Goal: Information Seeking & Learning: Learn about a topic

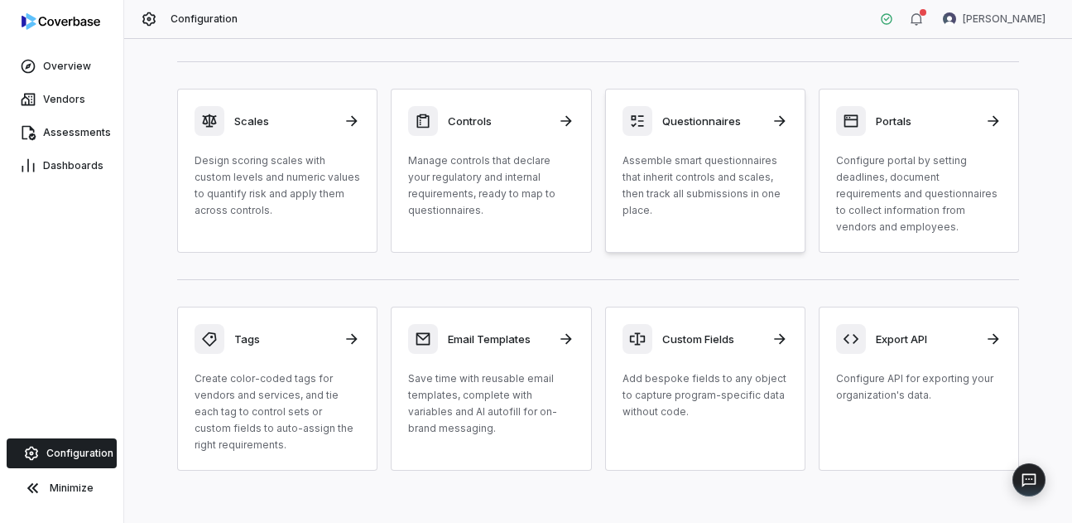
scroll to position [224, 0]
click at [269, 398] on p "Create color-coded tags for vendors and services, and tie each tag to control s…" at bounding box center [278, 410] width 166 height 83
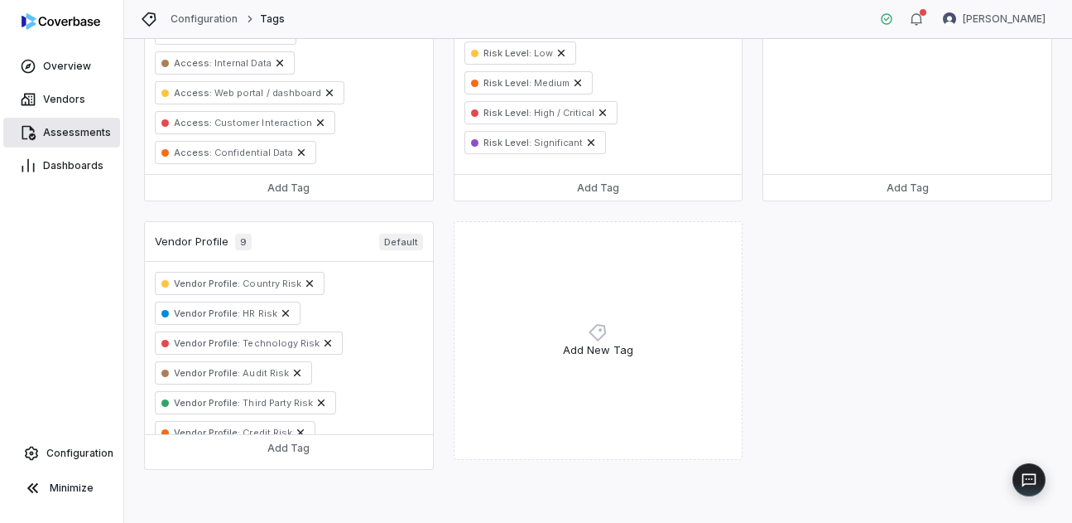
click at [84, 134] on span "Assessments" at bounding box center [77, 132] width 68 height 13
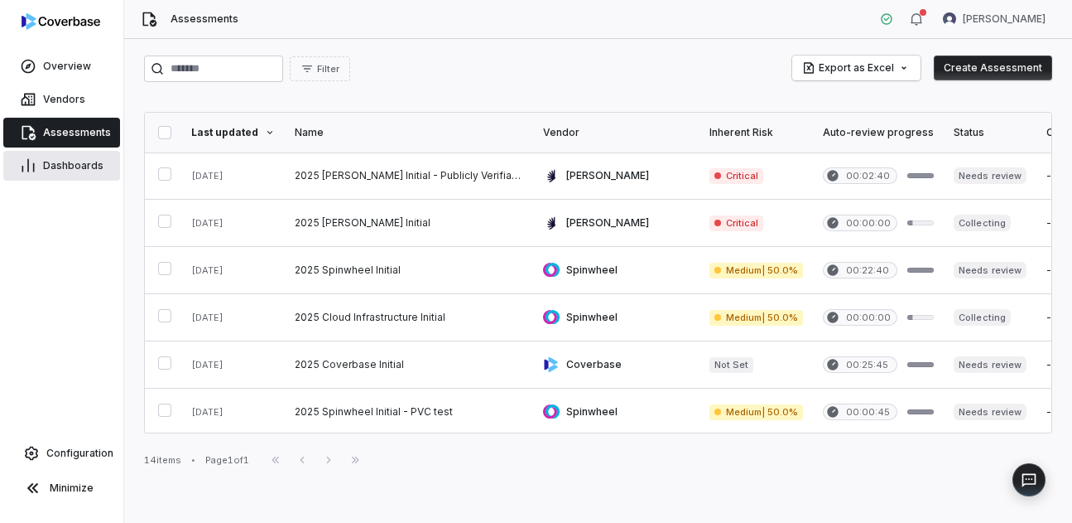
click at [74, 159] on span "Dashboards" at bounding box center [73, 165] width 60 height 13
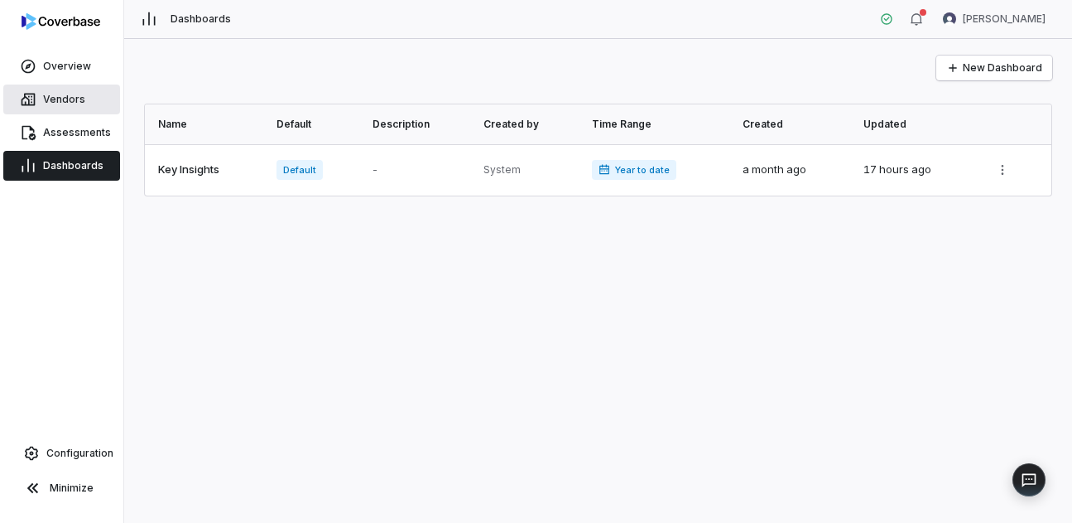
click at [70, 98] on span "Vendors" at bounding box center [64, 99] width 42 height 13
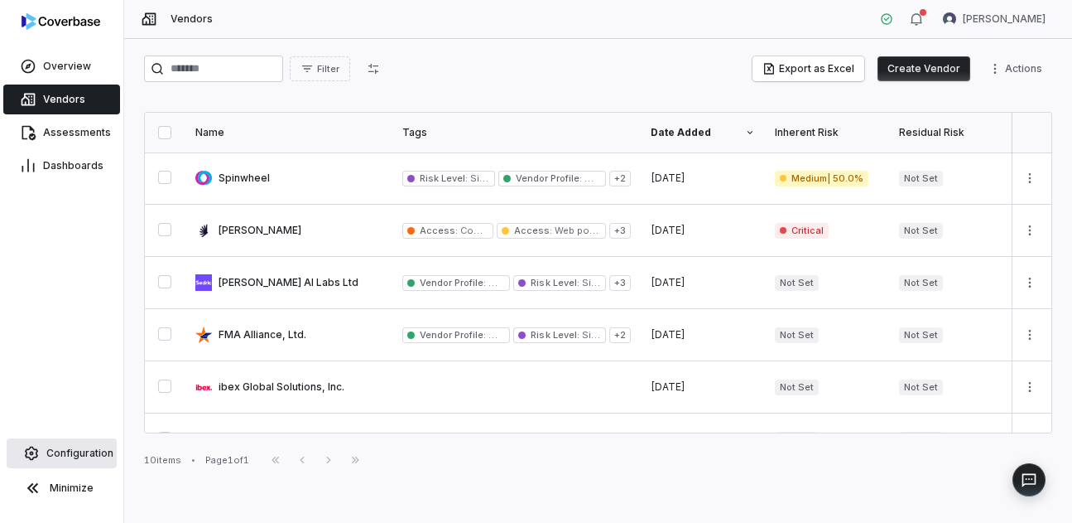
click at [73, 456] on span "Configuration" at bounding box center [79, 452] width 67 height 13
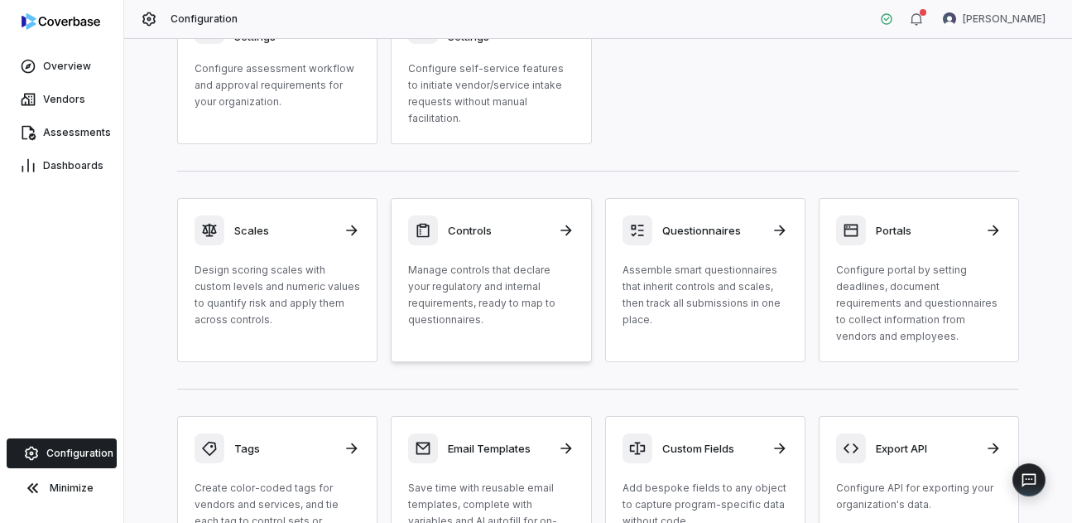
scroll to position [101, 0]
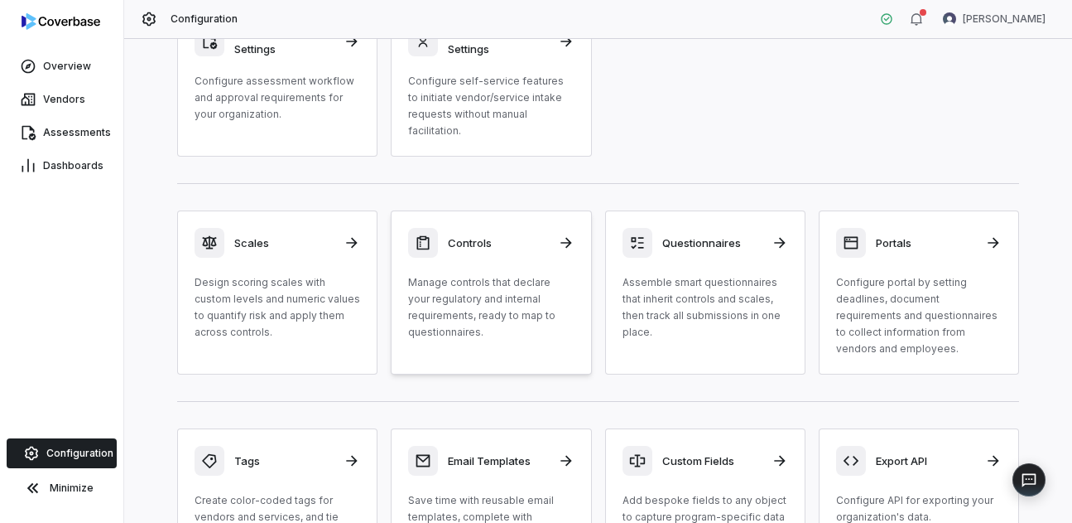
click at [457, 277] on p "Manage controls that declare your regulatory and internal requirements, ready t…" at bounding box center [491, 307] width 166 height 66
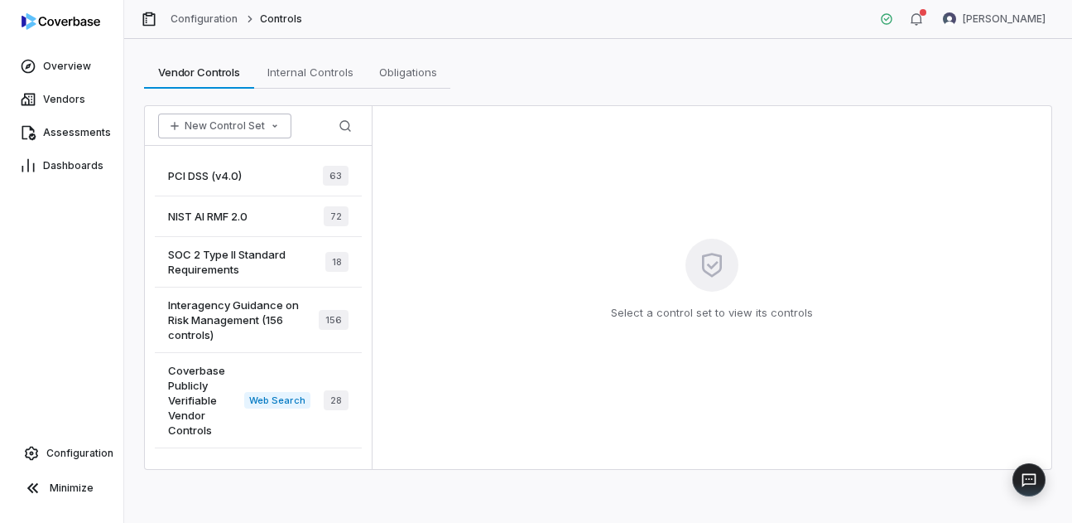
click at [251, 119] on button "New Control Set" at bounding box center [224, 125] width 133 height 25
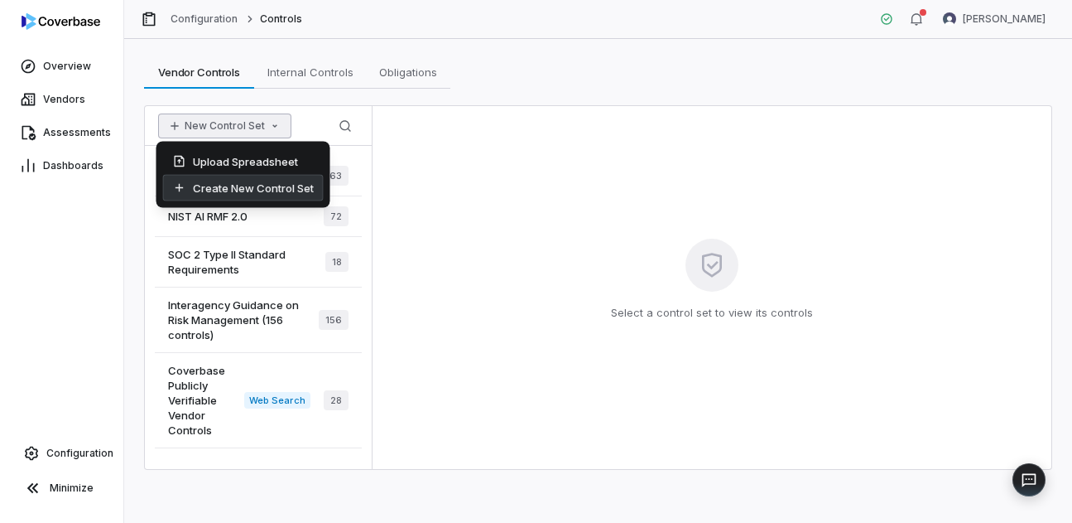
click at [243, 188] on div "Create New Control Set" at bounding box center [243, 188] width 161 height 26
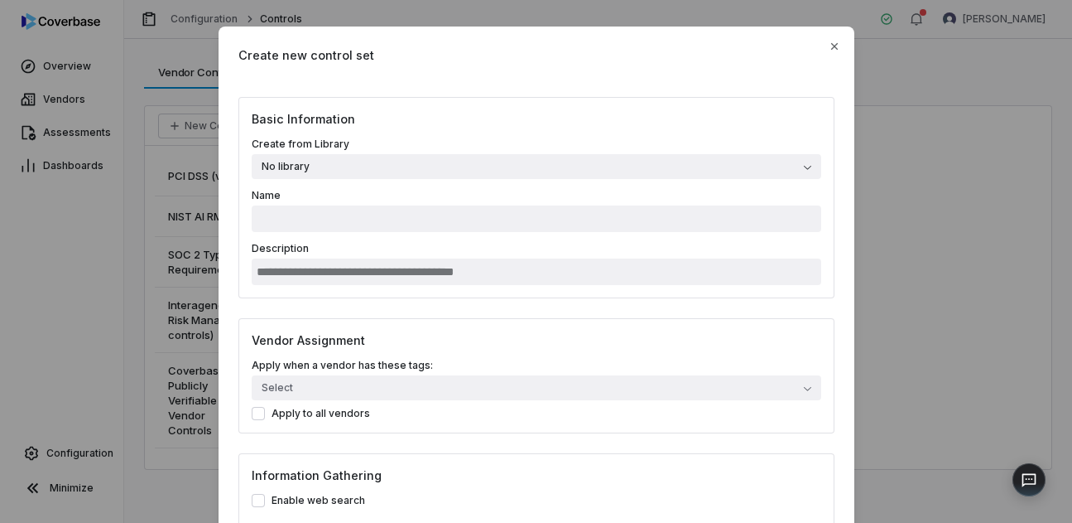
click at [298, 165] on span "No library" at bounding box center [286, 166] width 48 height 13
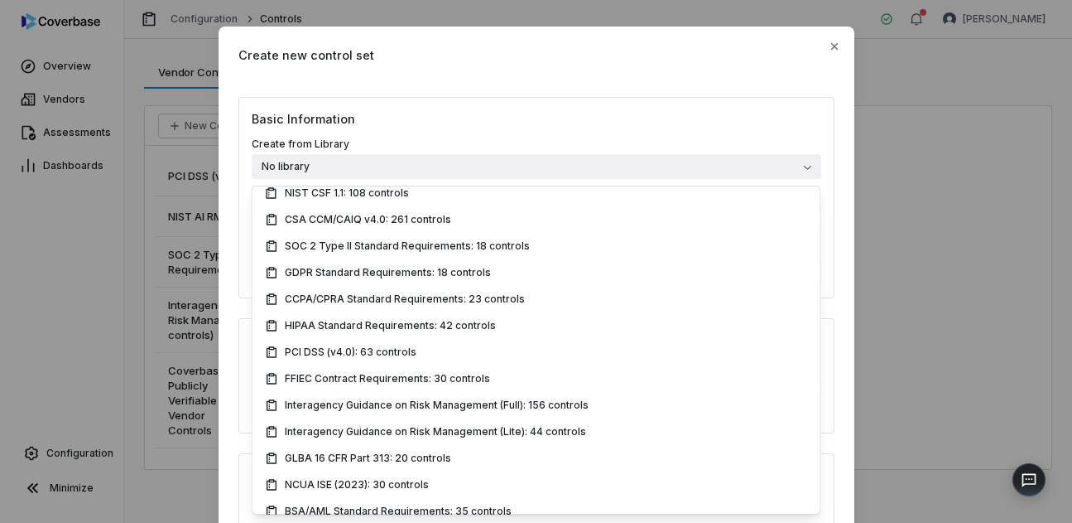
scroll to position [184, 0]
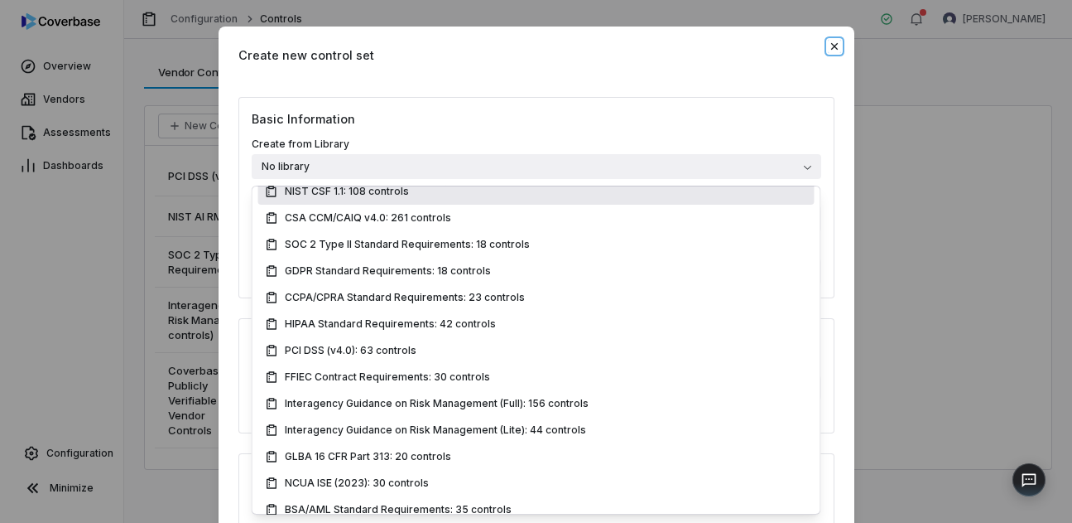
click at [835, 49] on icon "button" at bounding box center [834, 46] width 13 height 13
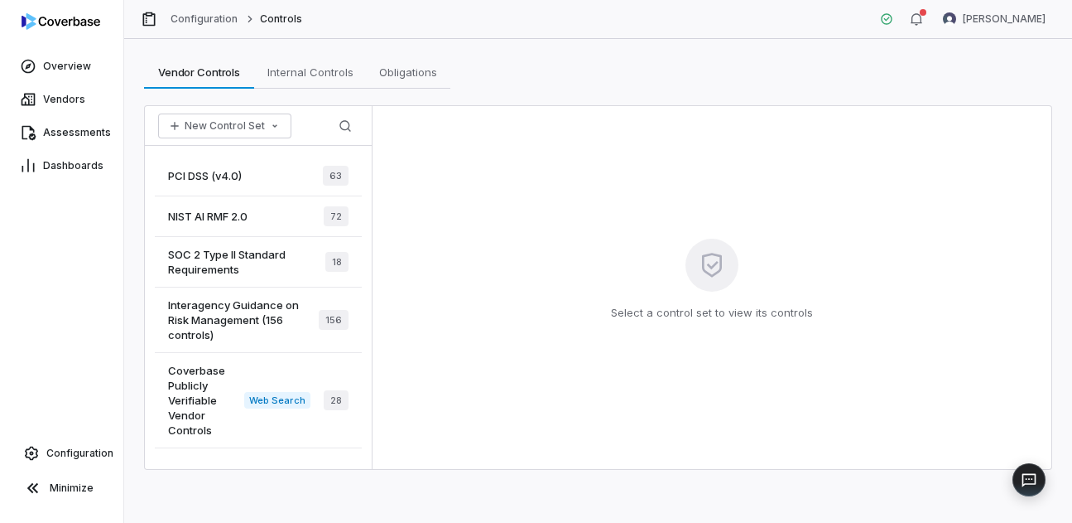
click at [275, 171] on div "PCI DSS (v4.0) 63" at bounding box center [258, 176] width 207 height 41
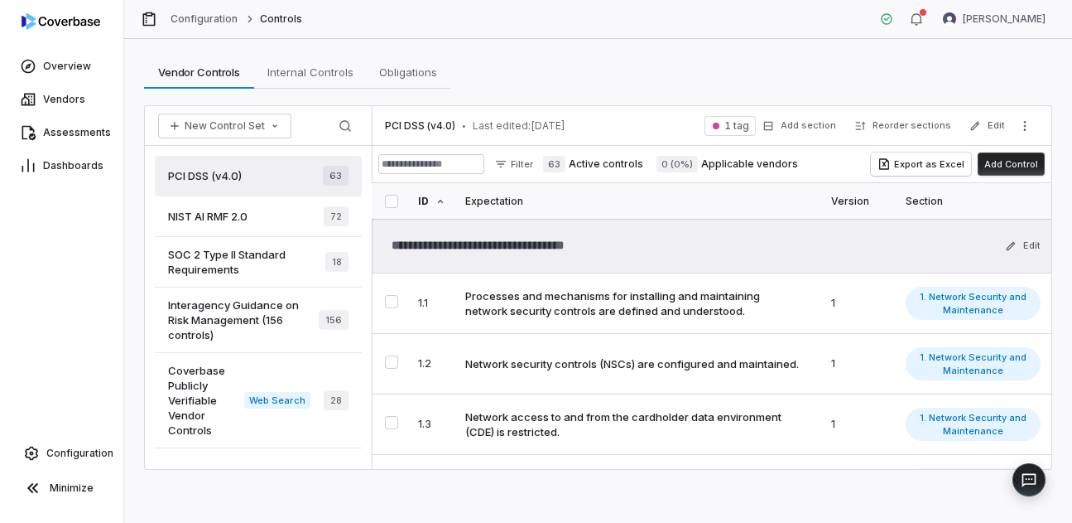
click at [276, 205] on div "NIST AI RMF 2.0 72" at bounding box center [258, 216] width 207 height 41
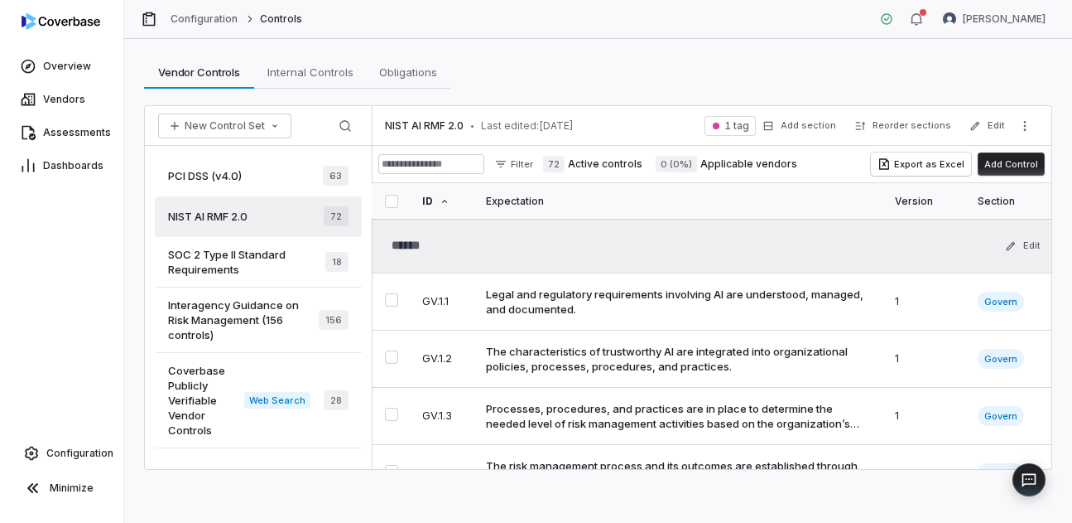
click at [745, 132] on span "1 tag" at bounding box center [730, 126] width 51 height 20
click at [258, 256] on span "SOC 2 Type II Standard Requirements" at bounding box center [246, 262] width 157 height 30
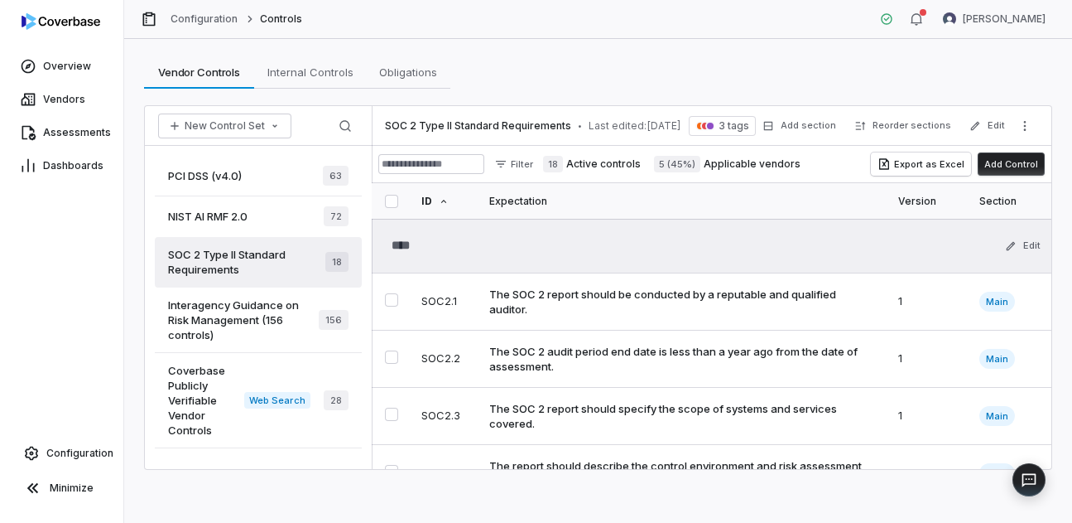
click at [730, 125] on span "3 tags" at bounding box center [734, 125] width 31 height 13
click at [228, 318] on span "Interagency Guidance on Risk Management (156 controls)" at bounding box center [243, 319] width 151 height 45
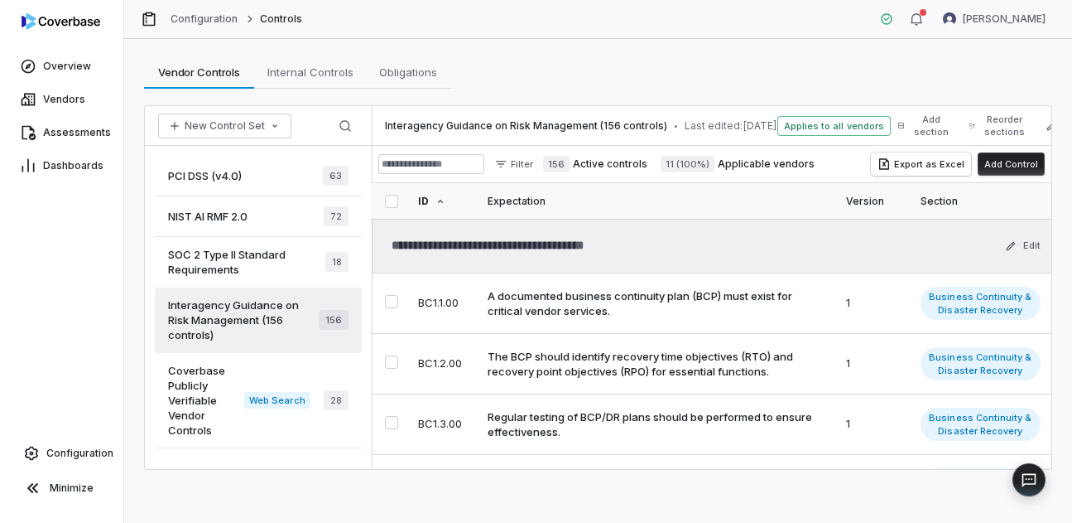
click at [205, 422] on span "Coverbase Publicly Verifiable Vendor Controls" at bounding box center [206, 400] width 76 height 75
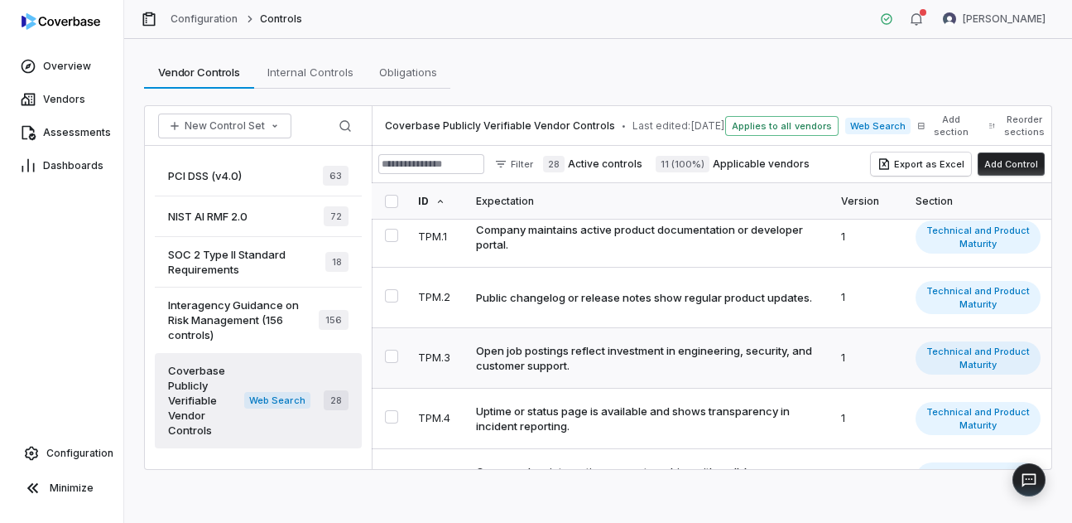
scroll to position [70, 0]
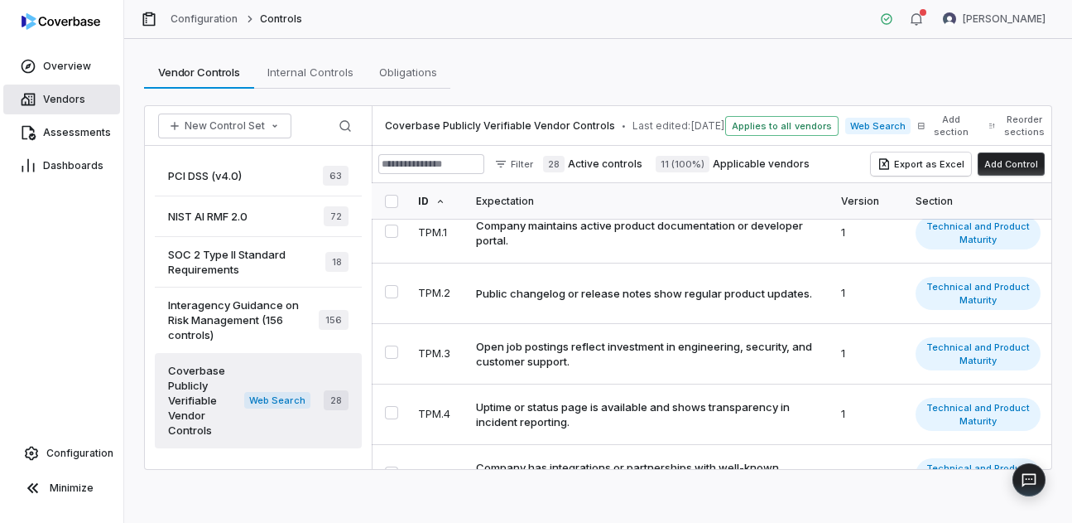
click at [80, 98] on span "Vendors" at bounding box center [64, 99] width 42 height 13
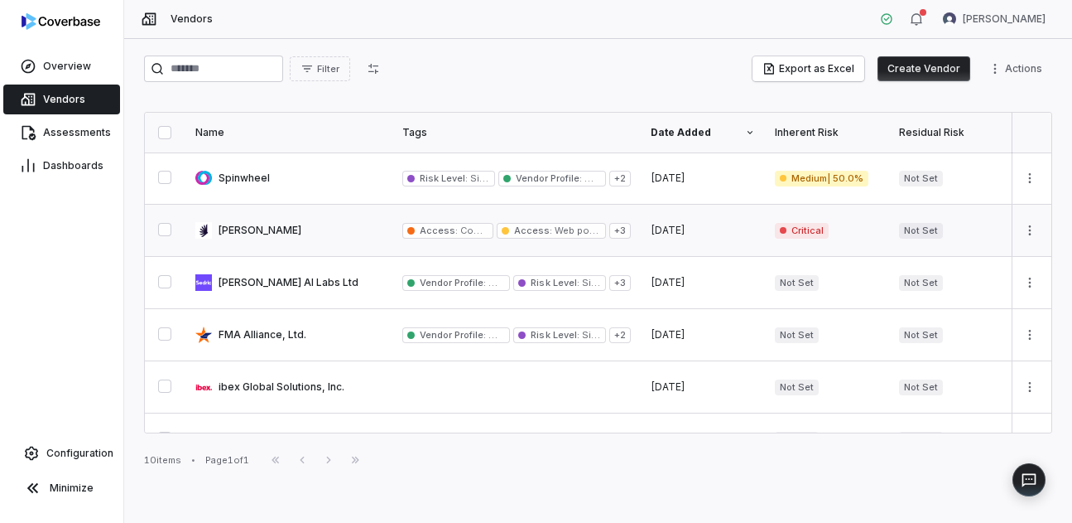
click at [321, 245] on link at bounding box center [288, 230] width 207 height 51
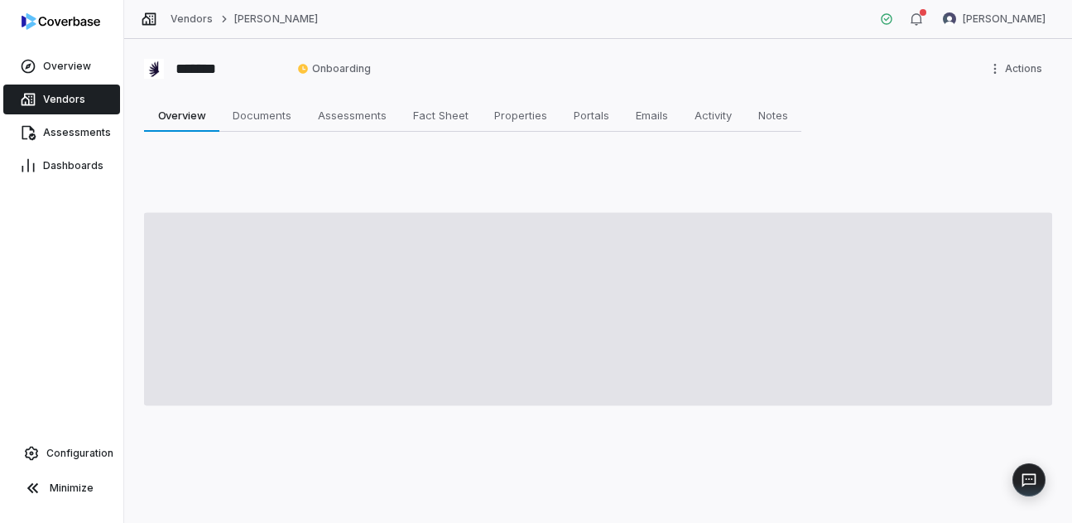
type textarea "*"
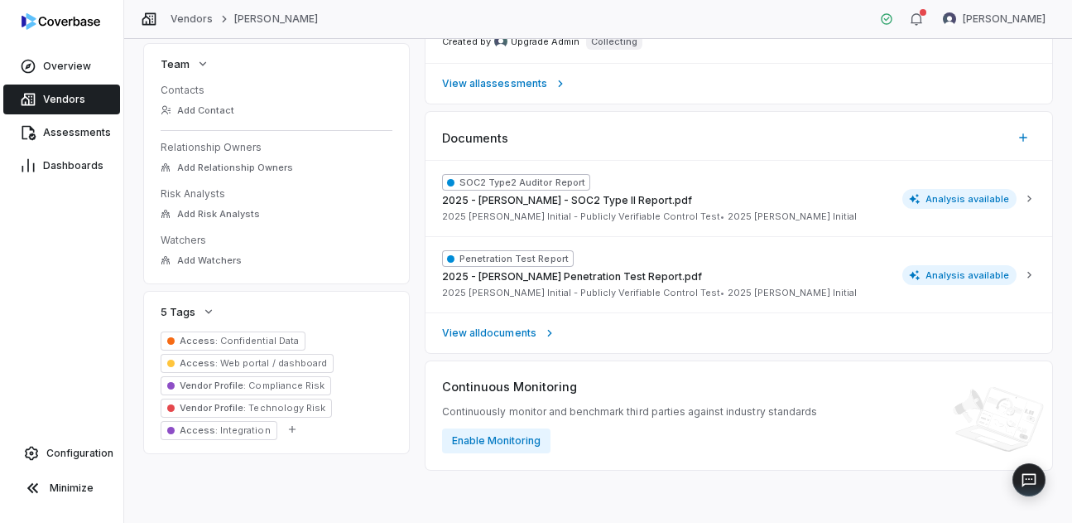
scroll to position [495, 0]
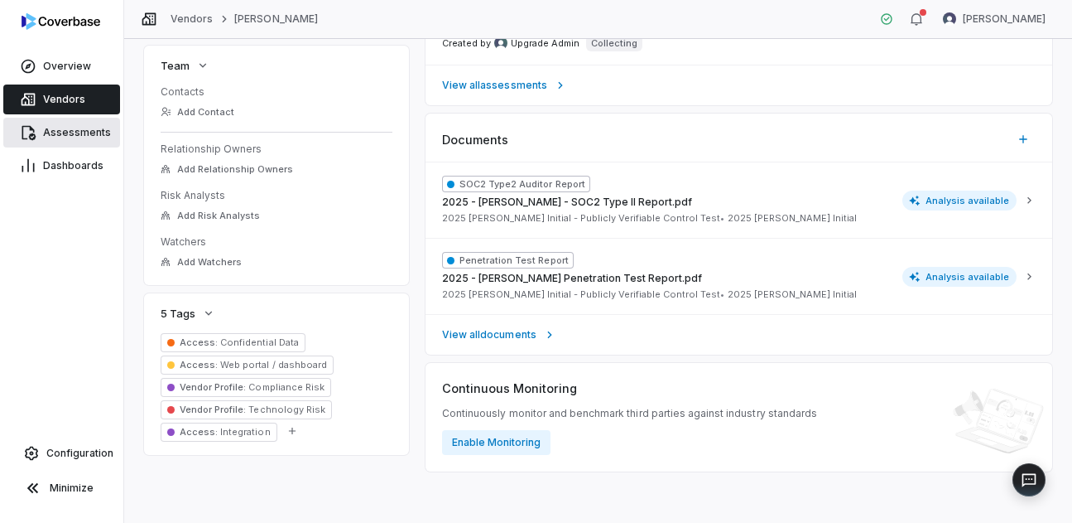
click at [65, 142] on link "Assessments" at bounding box center [61, 133] width 117 height 30
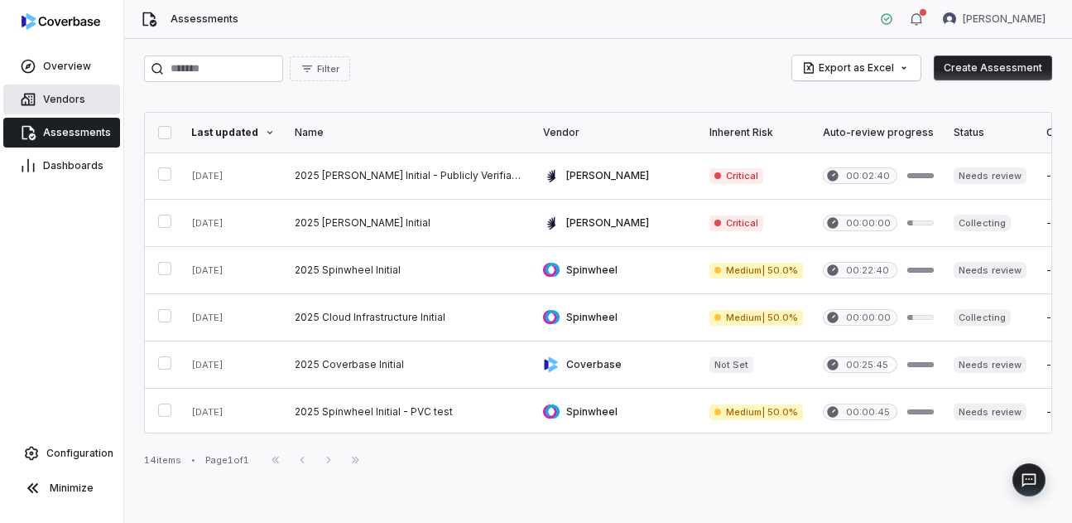
click at [71, 104] on span "Vendors" at bounding box center [64, 99] width 42 height 13
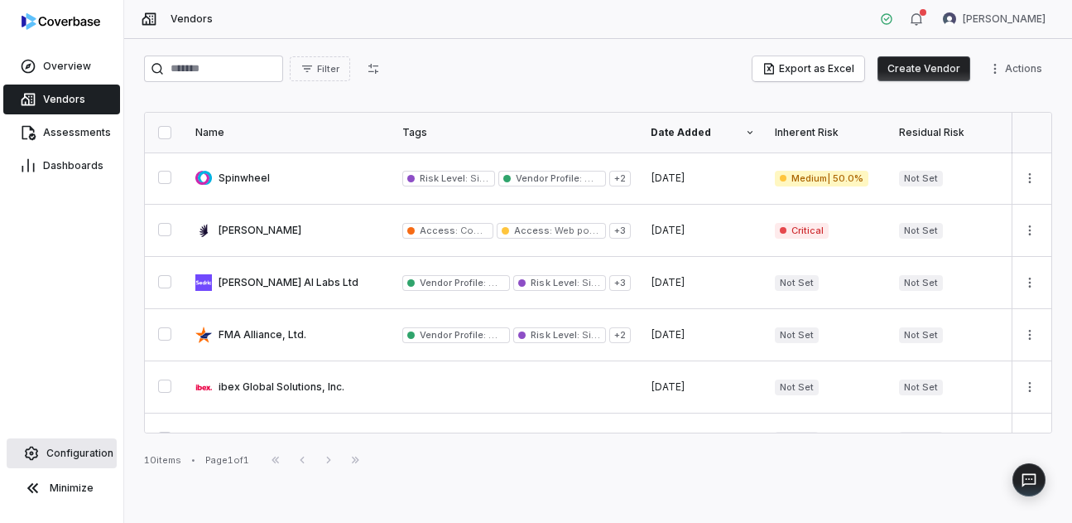
click at [86, 445] on link "Configuration" at bounding box center [62, 453] width 110 height 30
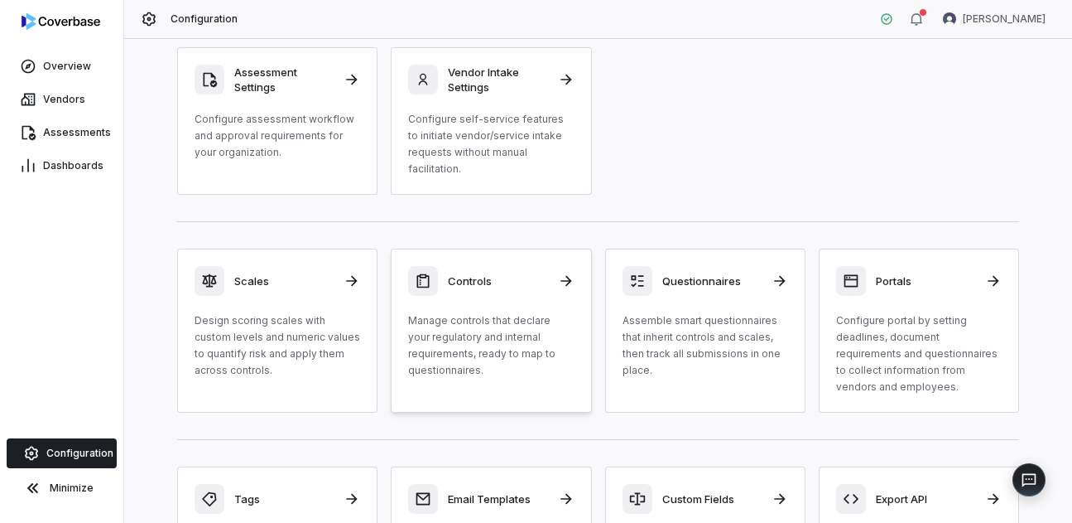
scroll to position [77, 0]
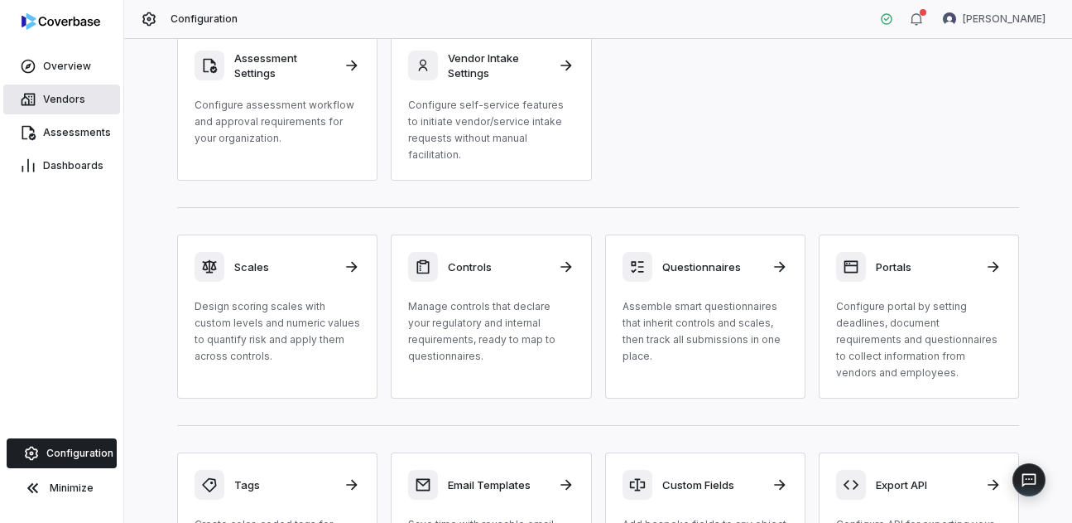
click at [56, 89] on link "Vendors" at bounding box center [61, 99] width 117 height 30
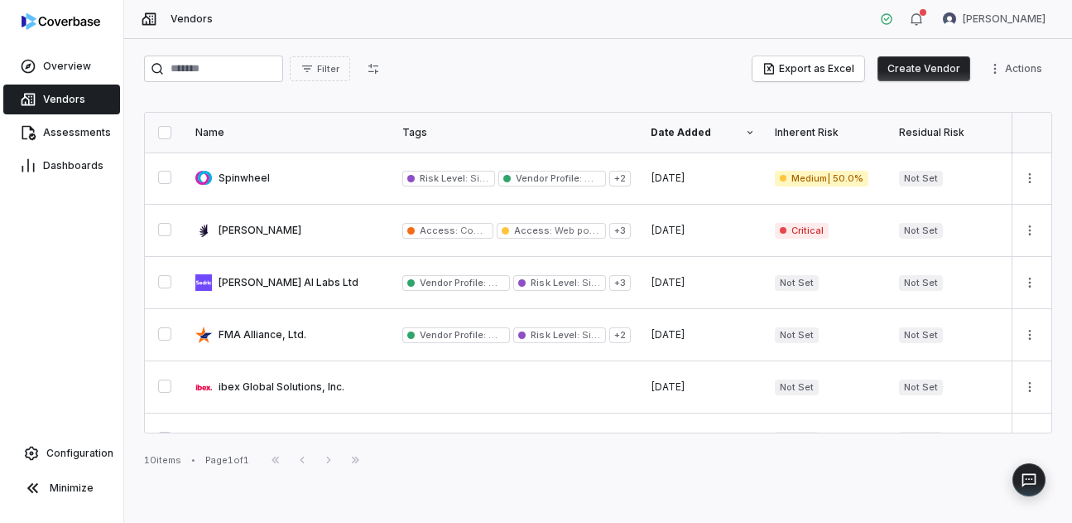
click at [923, 67] on button "Create Vendor" at bounding box center [924, 68] width 93 height 25
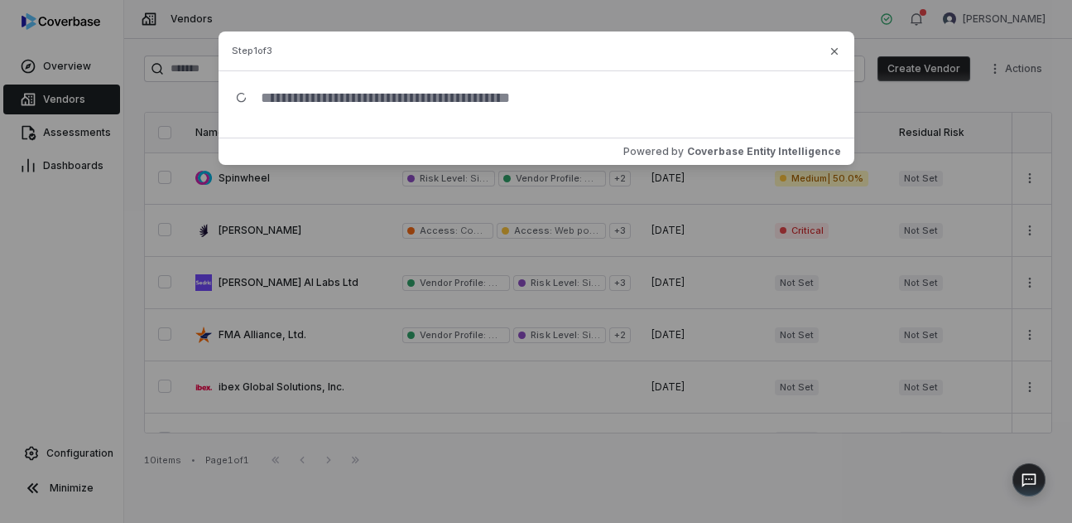
click at [531, 129] on div "Suggestions" at bounding box center [537, 130] width 636 height 13
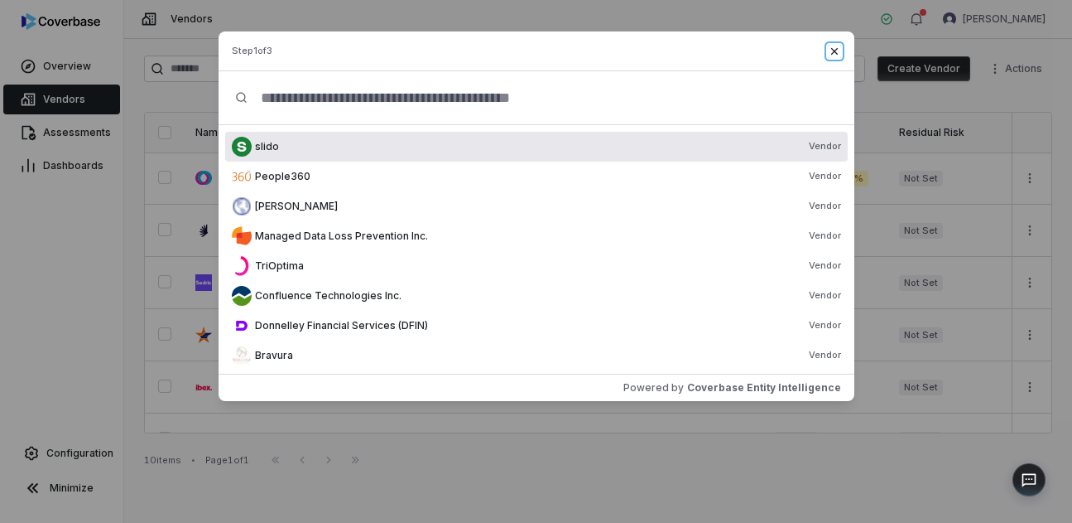
click at [837, 51] on icon "button" at bounding box center [834, 51] width 13 height 13
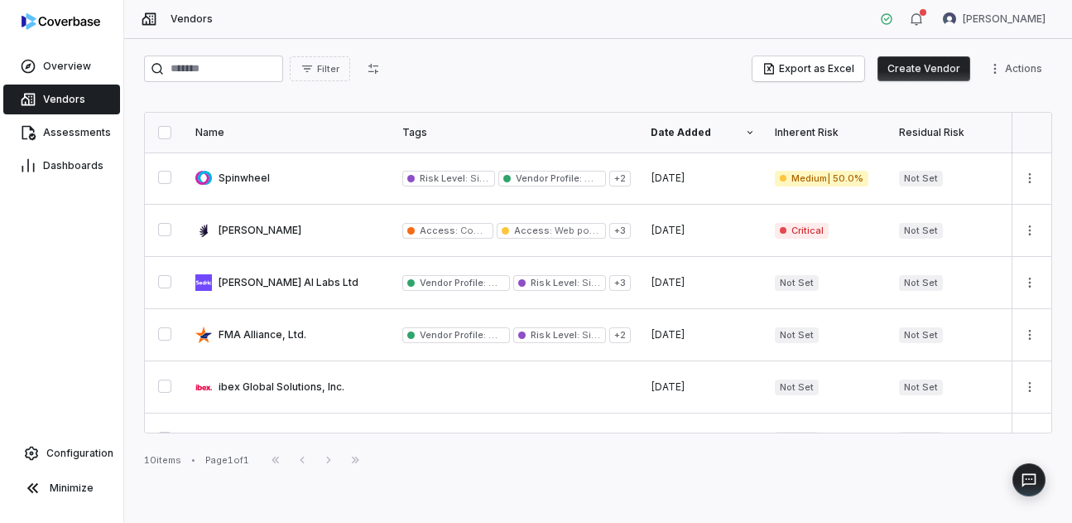
click at [932, 64] on button "Create Vendor" at bounding box center [924, 68] width 93 height 25
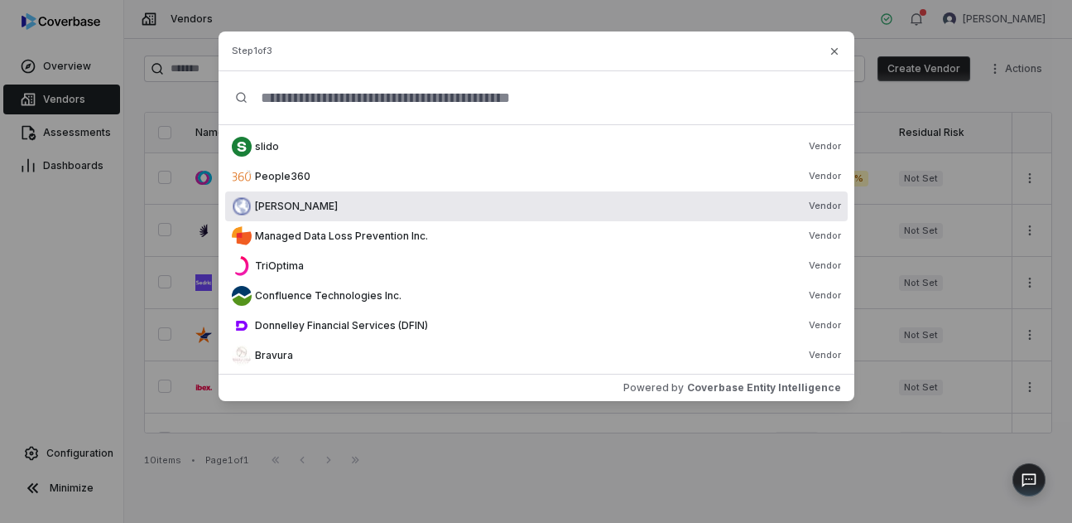
scroll to position [7, 0]
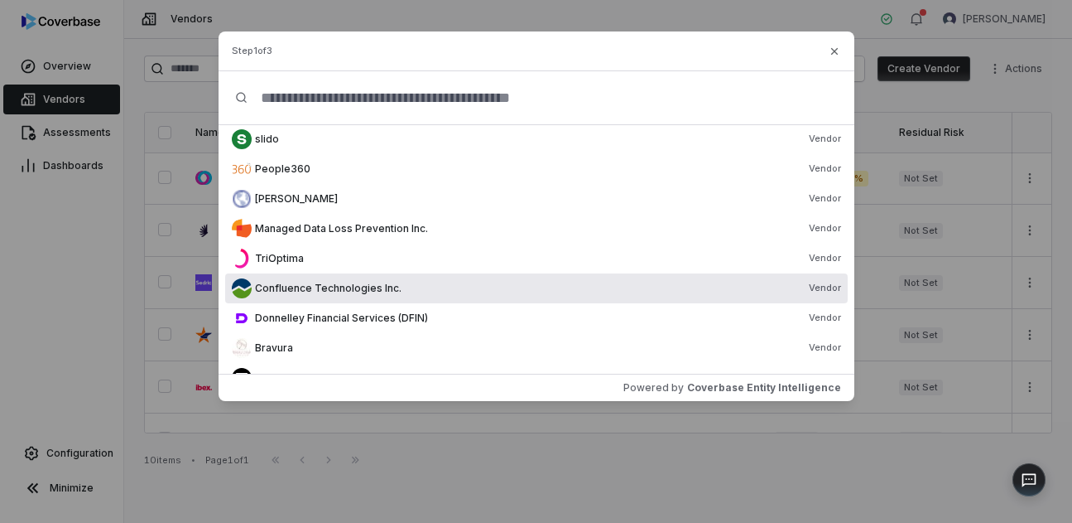
click at [371, 284] on span "Confluence Technologies Inc." at bounding box center [328, 288] width 147 height 13
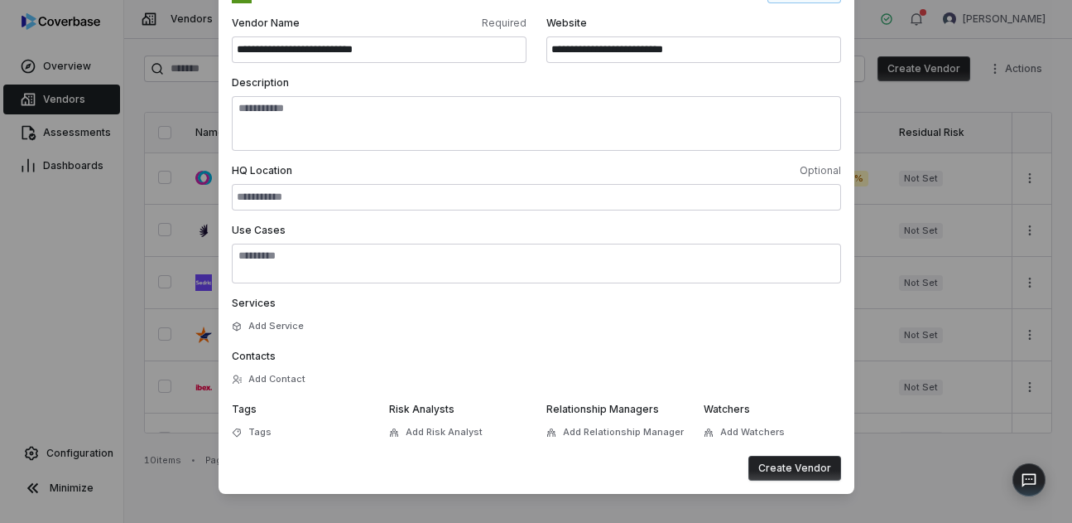
scroll to position [147, 0]
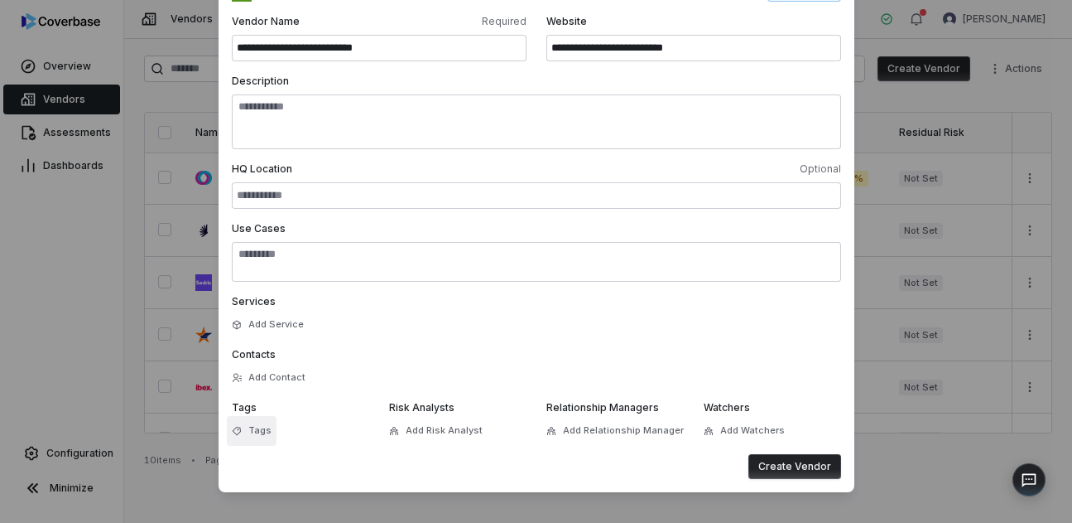
click at [268, 433] on span "Tags" at bounding box center [259, 430] width 23 height 12
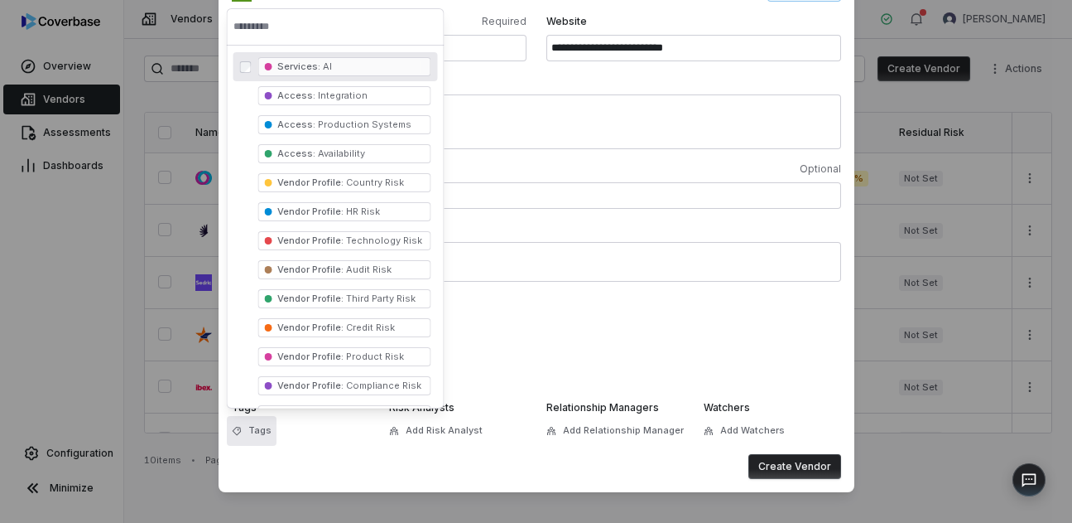
click at [379, 457] on div "Create Vendor" at bounding box center [536, 466] width 609 height 25
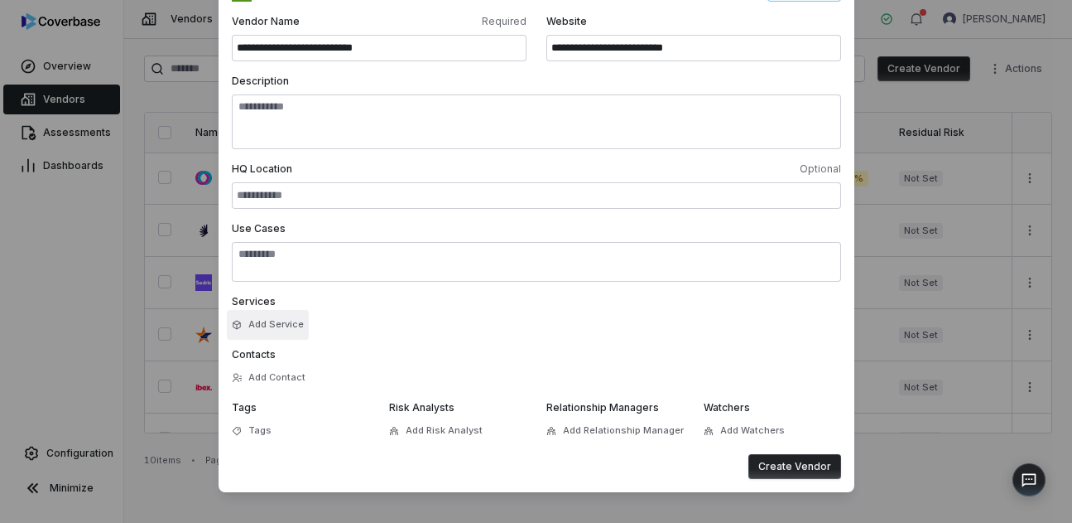
click at [283, 329] on button "Add Service" at bounding box center [268, 325] width 82 height 30
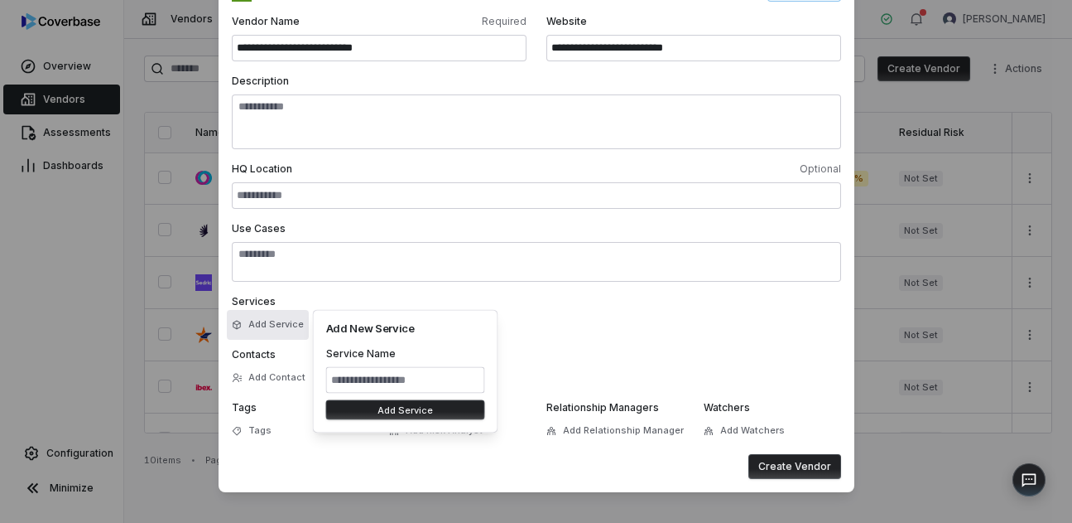
click at [390, 387] on input at bounding box center [405, 380] width 159 height 26
click at [652, 291] on form "**********" at bounding box center [536, 230] width 609 height 497
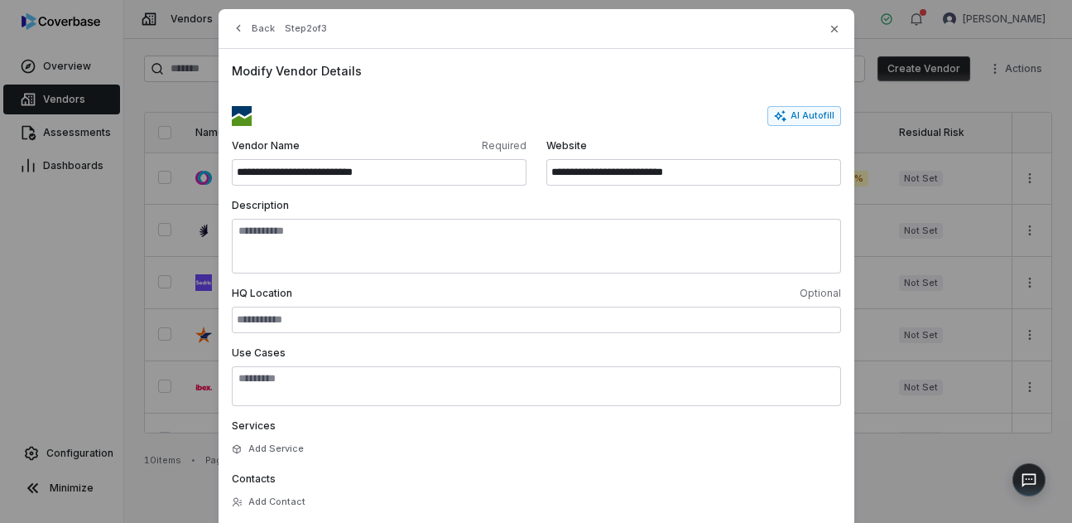
scroll to position [0, 0]
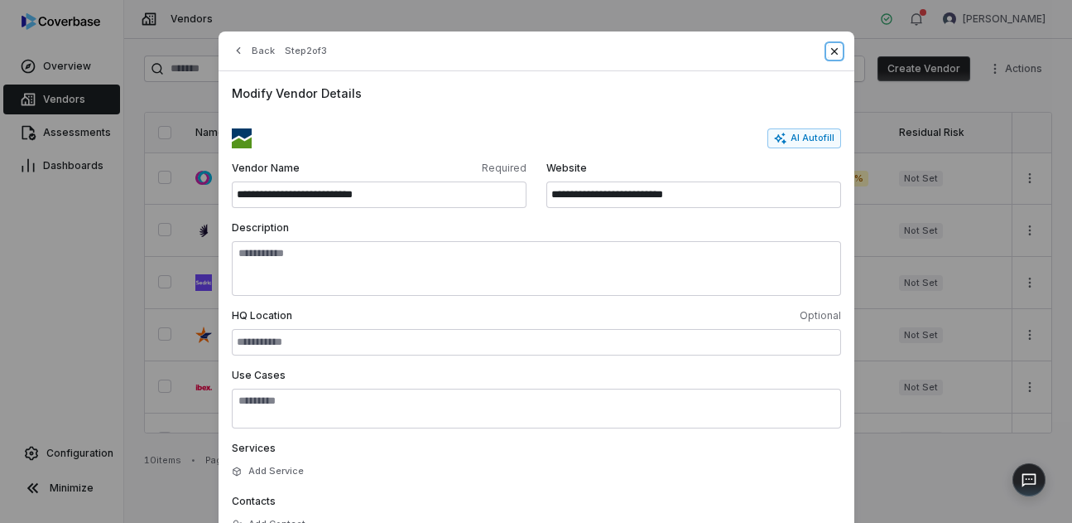
click at [832, 57] on icon "button" at bounding box center [834, 51] width 13 height 13
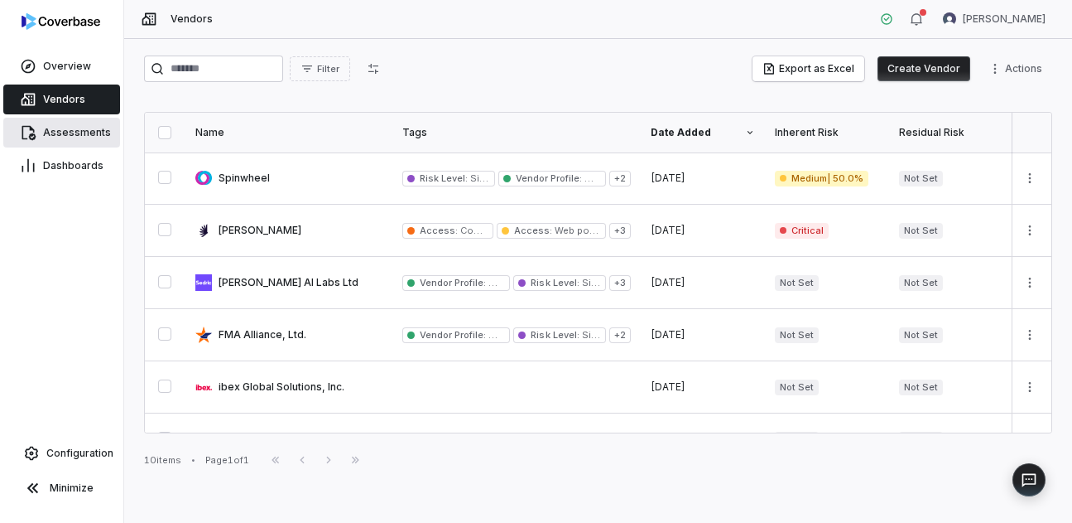
click at [81, 134] on span "Assessments" at bounding box center [77, 132] width 68 height 13
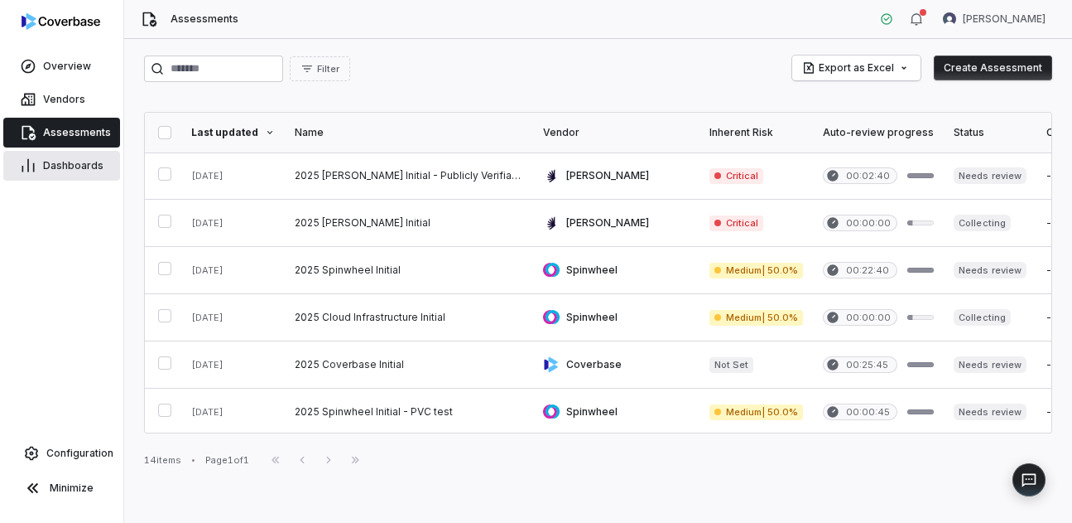
click at [70, 166] on span "Dashboards" at bounding box center [73, 165] width 60 height 13
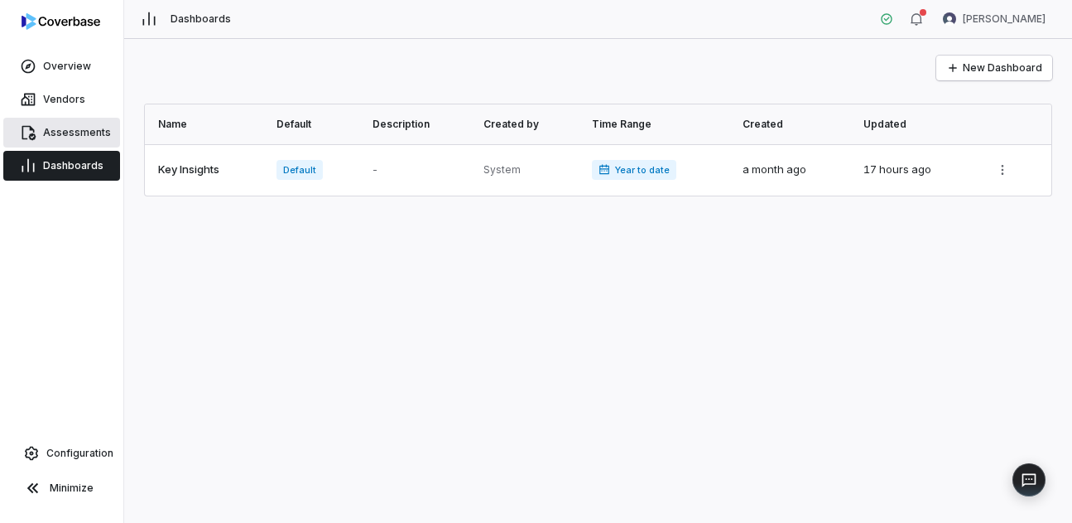
click at [68, 129] on span "Assessments" at bounding box center [77, 132] width 68 height 13
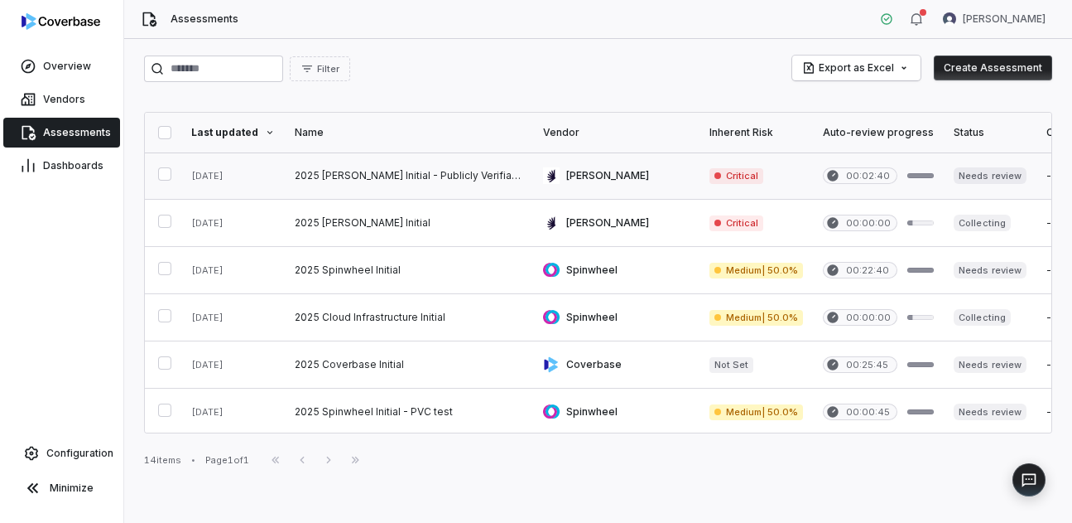
click at [470, 183] on link at bounding box center [409, 175] width 248 height 46
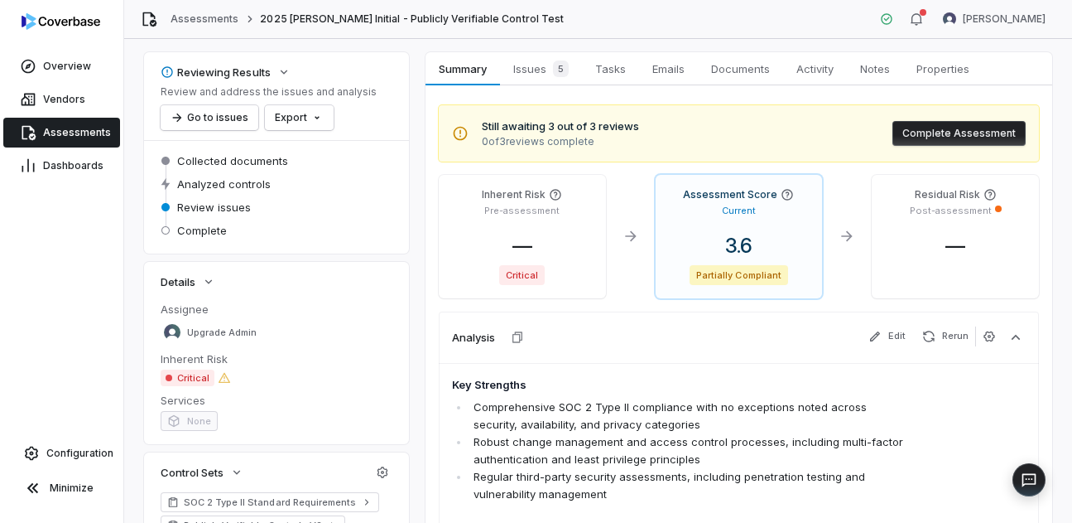
scroll to position [67, 0]
click at [534, 79] on span "Issues 5" at bounding box center [541, 67] width 69 height 23
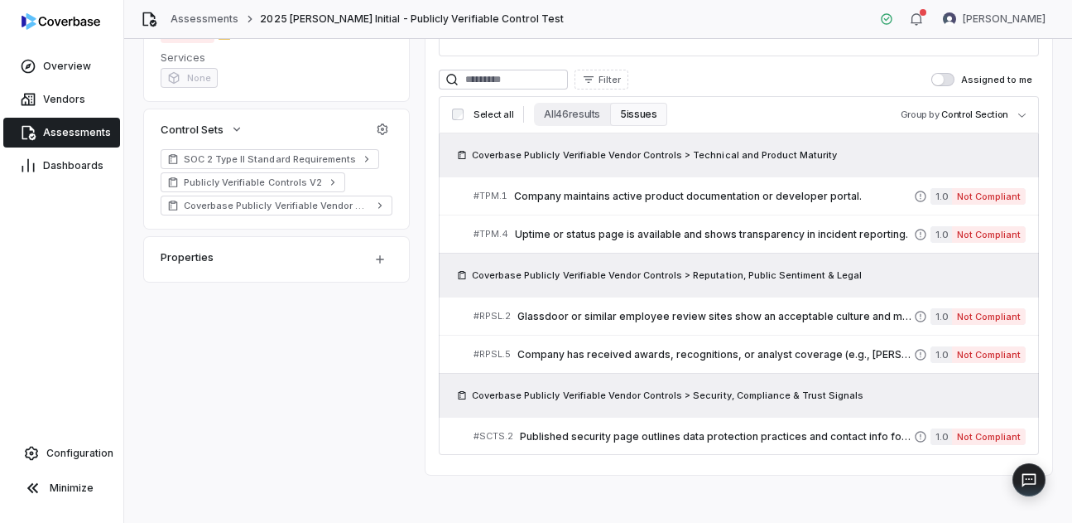
scroll to position [414, 0]
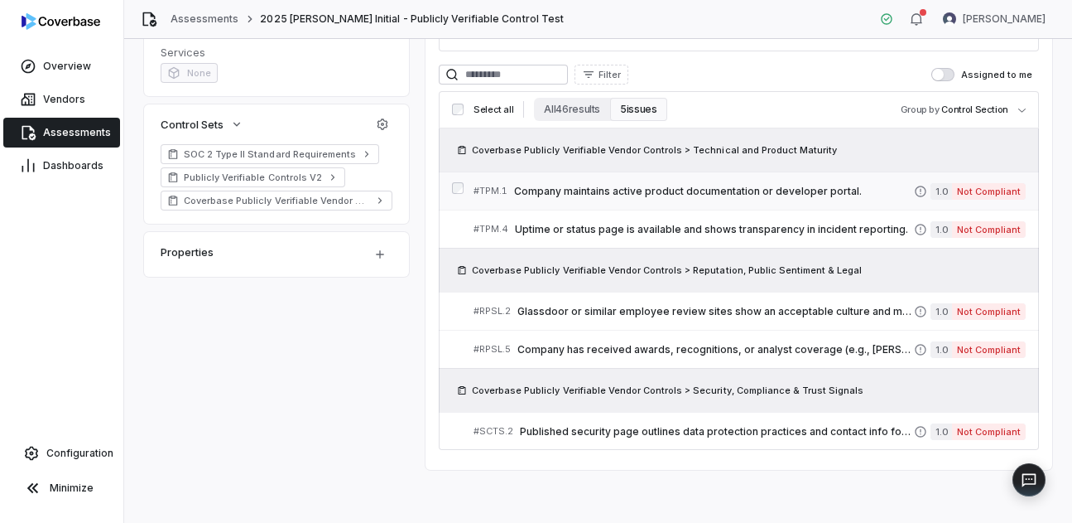
click at [767, 198] on div "# TPM.1 Company maintains active product documentation or developer portal." at bounding box center [694, 190] width 441 height 17
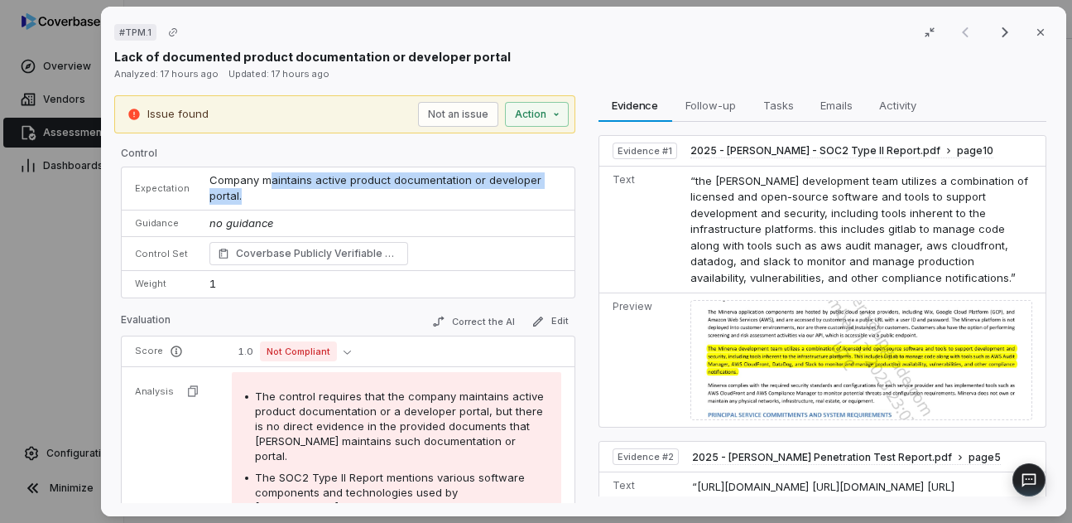
drag, startPoint x: 262, startPoint y: 181, endPoint x: 266, endPoint y: 196, distance: 16.3
click at [266, 196] on td "Company maintains active product documentation or developer portal." at bounding box center [387, 188] width 375 height 43
drag, startPoint x: 266, startPoint y: 196, endPoint x: 259, endPoint y: 183, distance: 14.8
click at [259, 183] on td "Company maintains active product documentation or developer portal." at bounding box center [387, 188] width 375 height 43
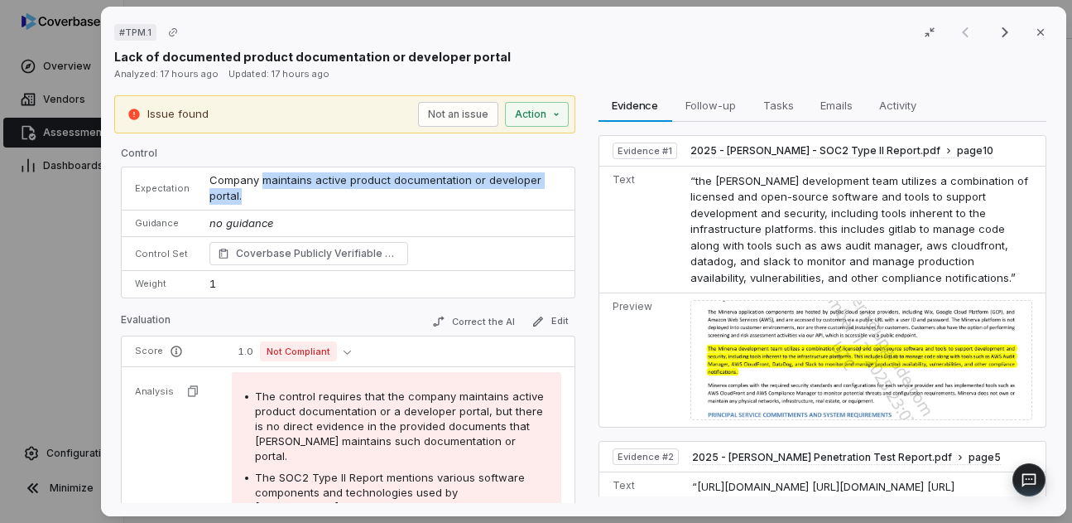
click at [279, 181] on span "Company maintains active product documentation or developer portal." at bounding box center [377, 188] width 335 height 30
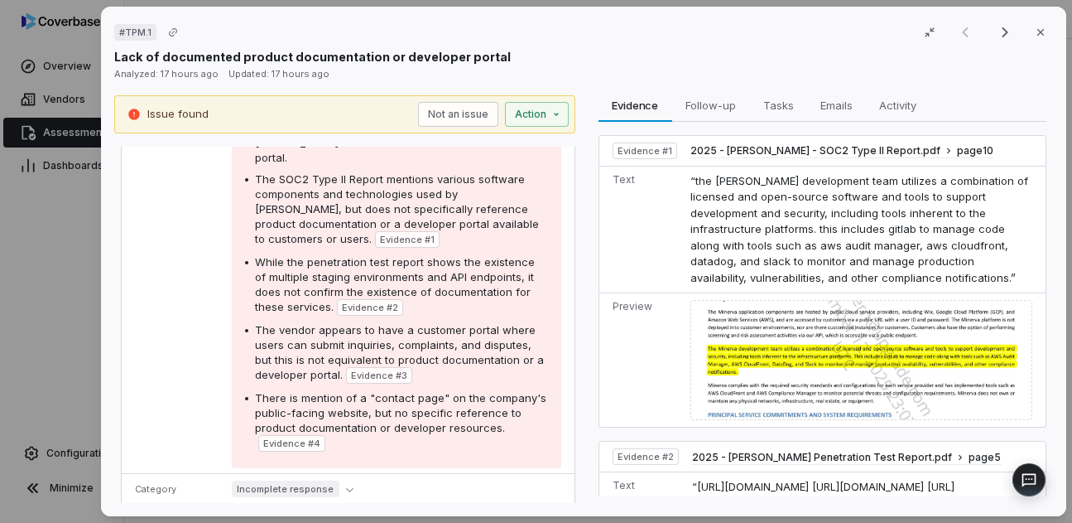
scroll to position [390, 0]
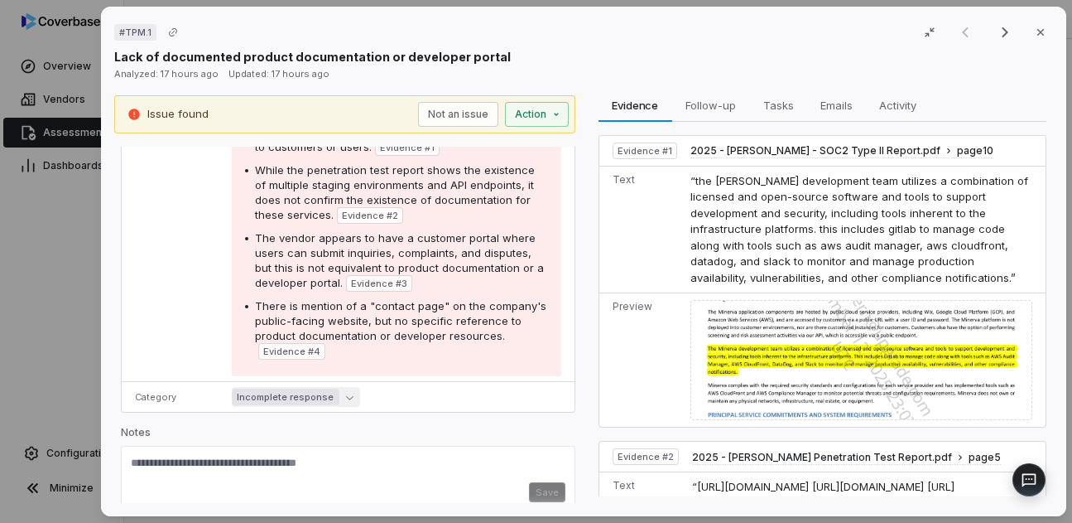
click at [345, 393] on icon "button" at bounding box center [348, 396] width 7 height 7
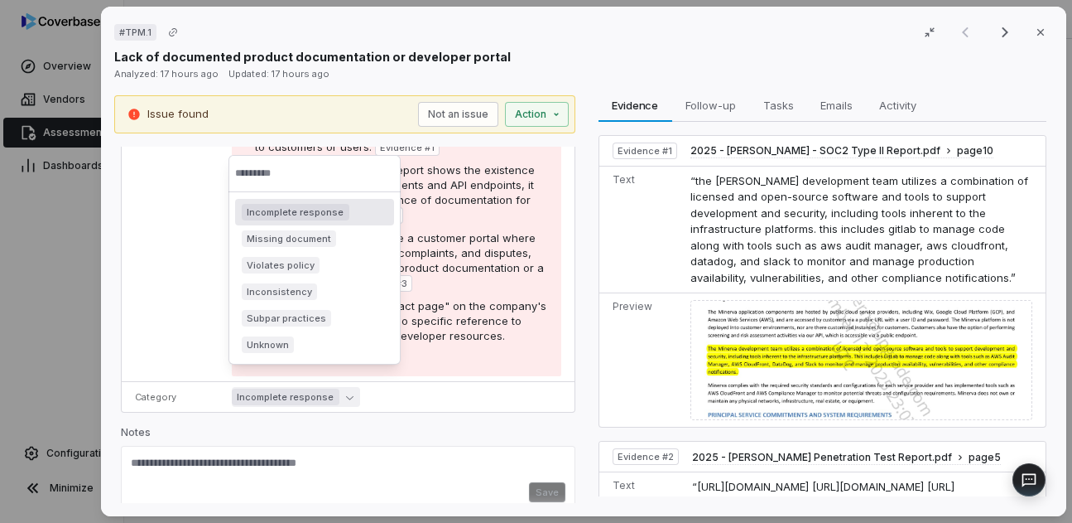
click at [345, 393] on icon "button" at bounding box center [348, 396] width 7 height 7
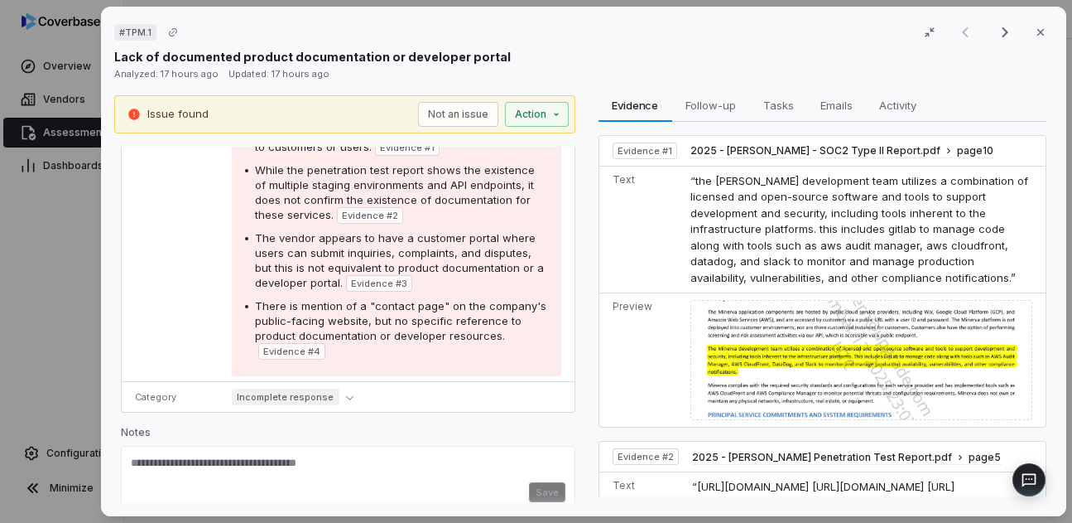
scroll to position [387, 0]
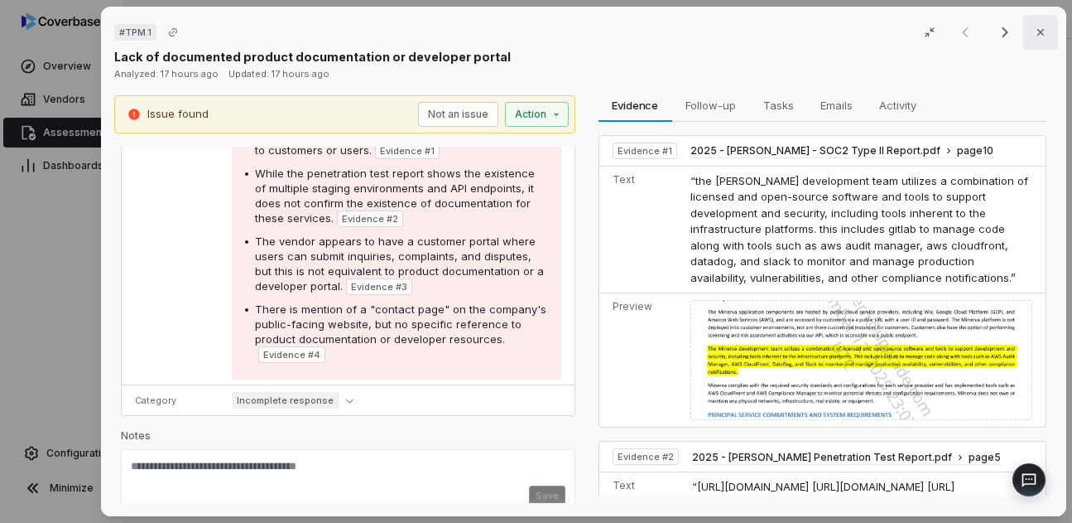
click at [1040, 28] on icon "button" at bounding box center [1039, 32] width 13 height 13
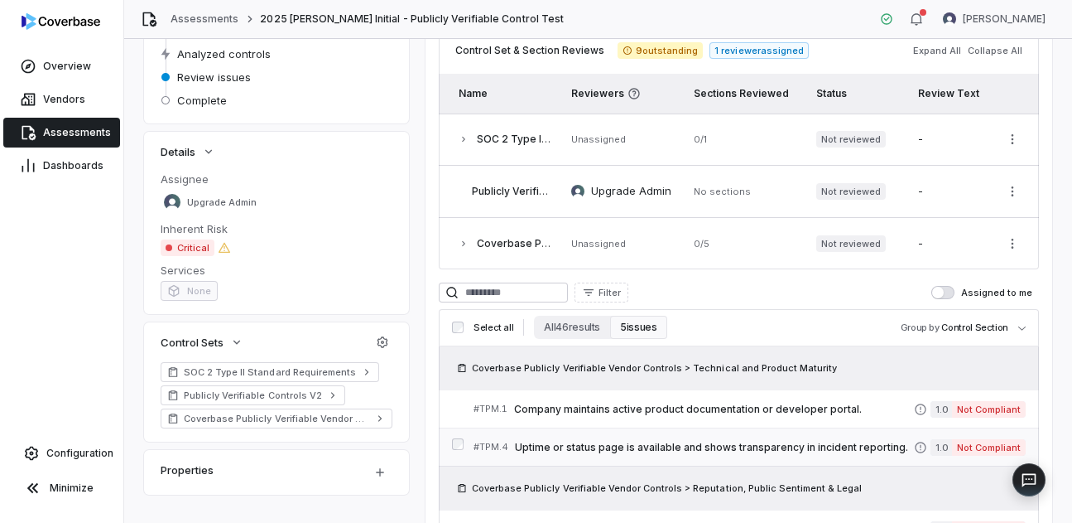
scroll to position [224, 0]
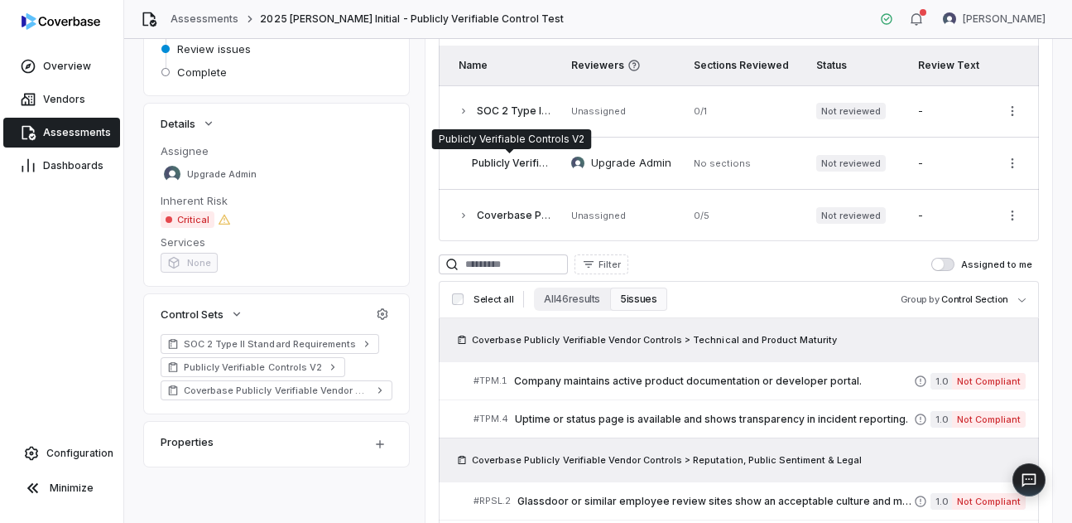
click at [513, 165] on span "Publicly Verifiable Controls V2" at bounding box center [547, 163] width 150 height 12
click at [465, 216] on icon "button" at bounding box center [464, 215] width 10 height 10
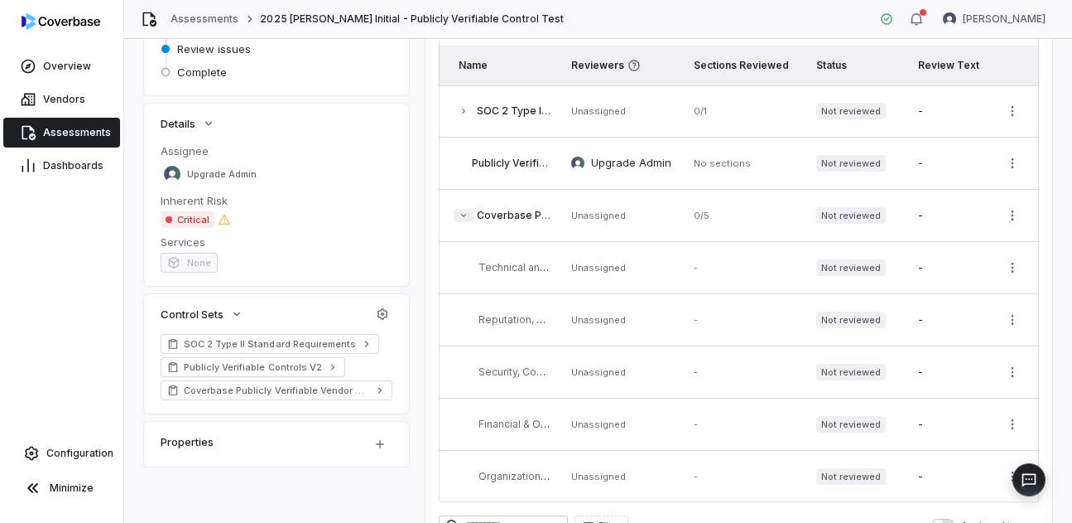
click at [464, 216] on icon "button" at bounding box center [464, 215] width 10 height 10
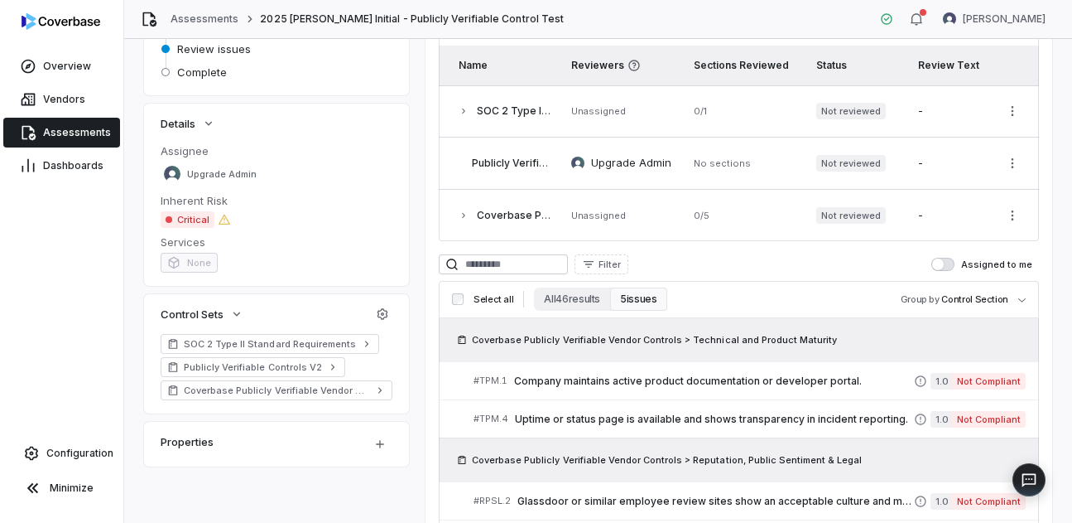
click at [464, 216] on icon "button" at bounding box center [464, 215] width 10 height 10
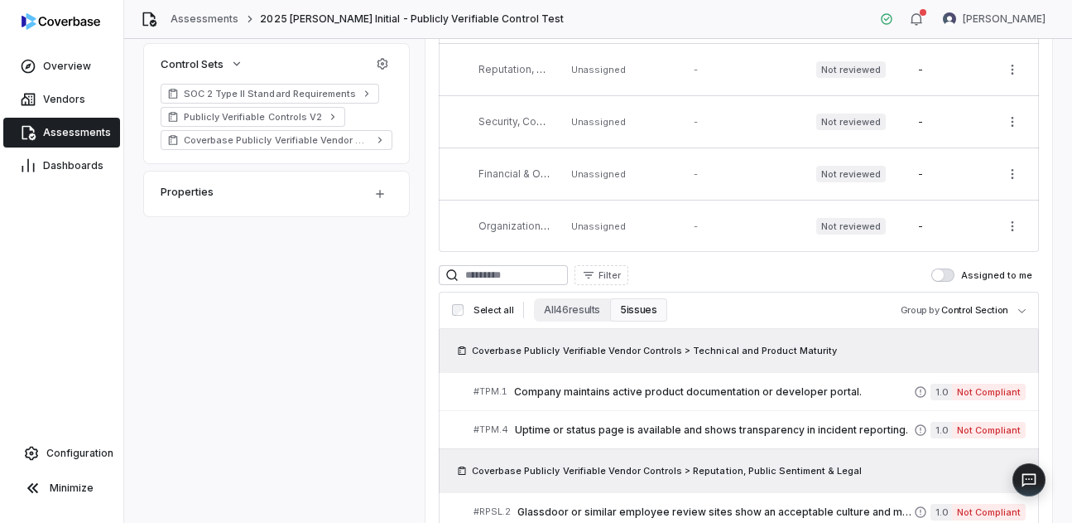
scroll to position [477, 0]
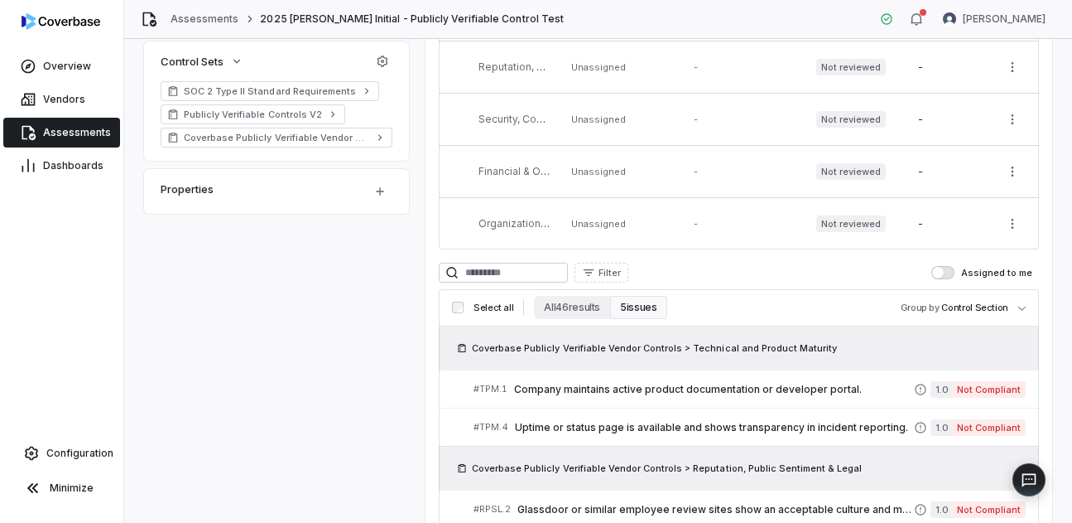
click at [574, 296] on button "All 46 results" at bounding box center [572, 307] width 76 height 23
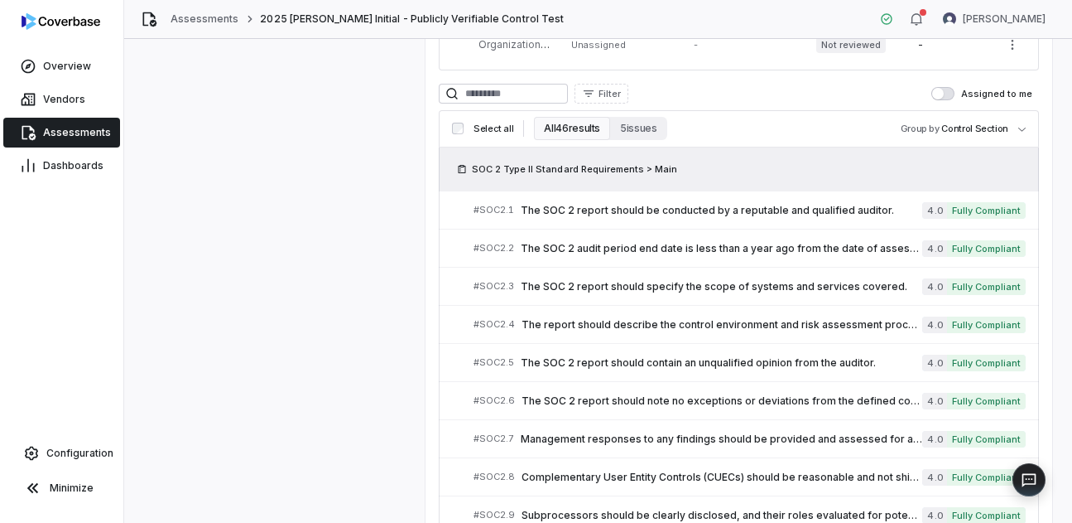
scroll to position [648, 0]
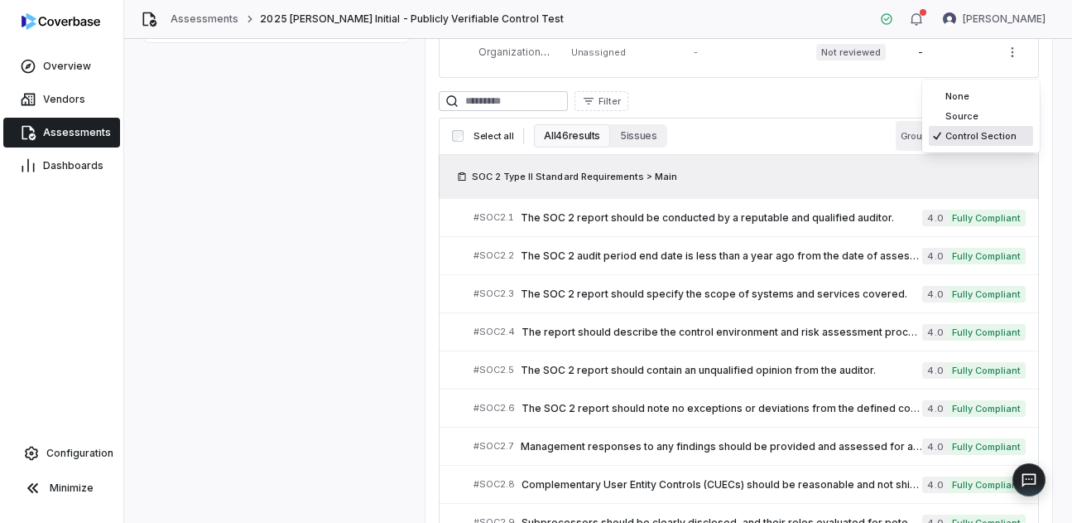
click at [1011, 140] on body "**********" at bounding box center [536, 261] width 1072 height 523
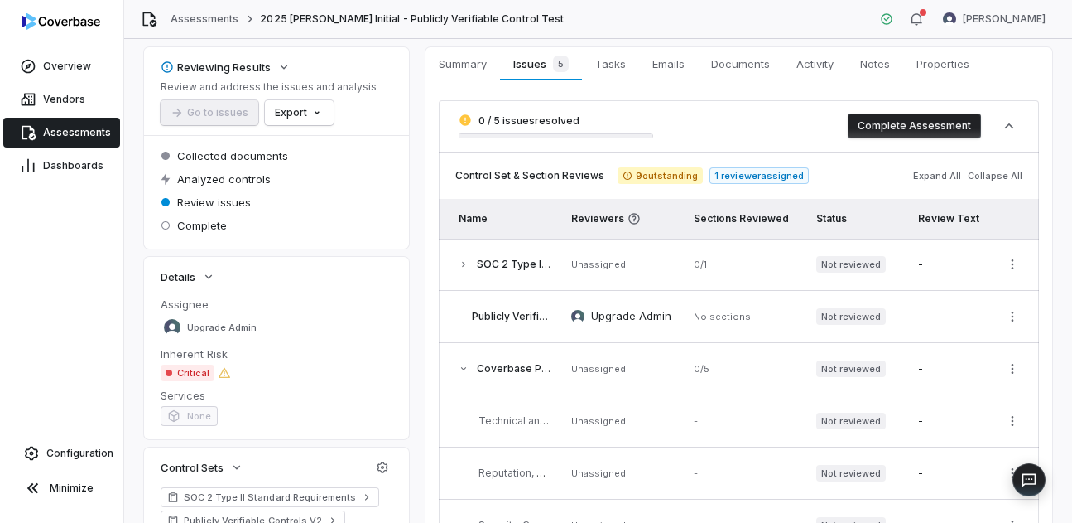
scroll to position [51, 0]
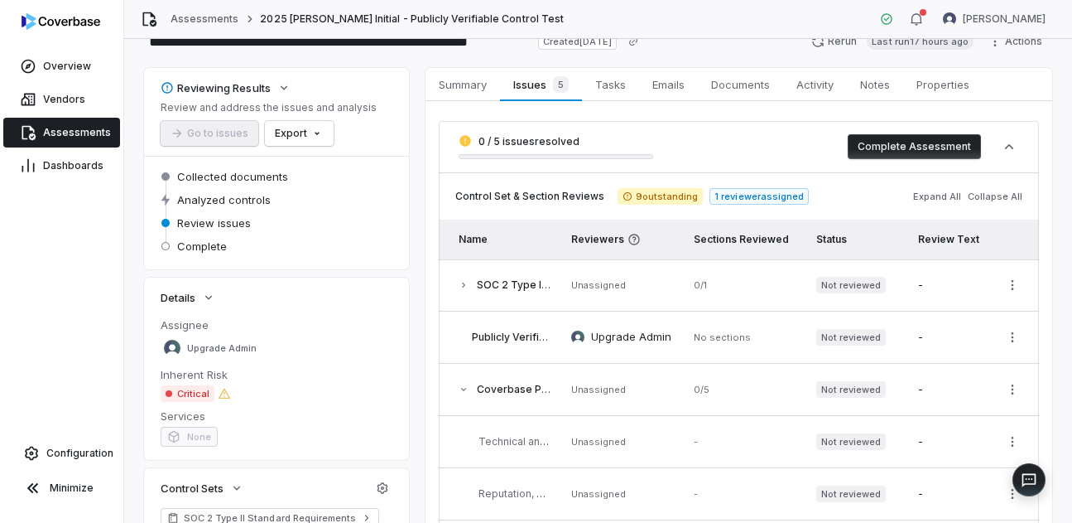
click at [485, 390] on span "Coverbase Publicly Verifiable Vendor Controls" at bounding box center [592, 389] width 230 height 12
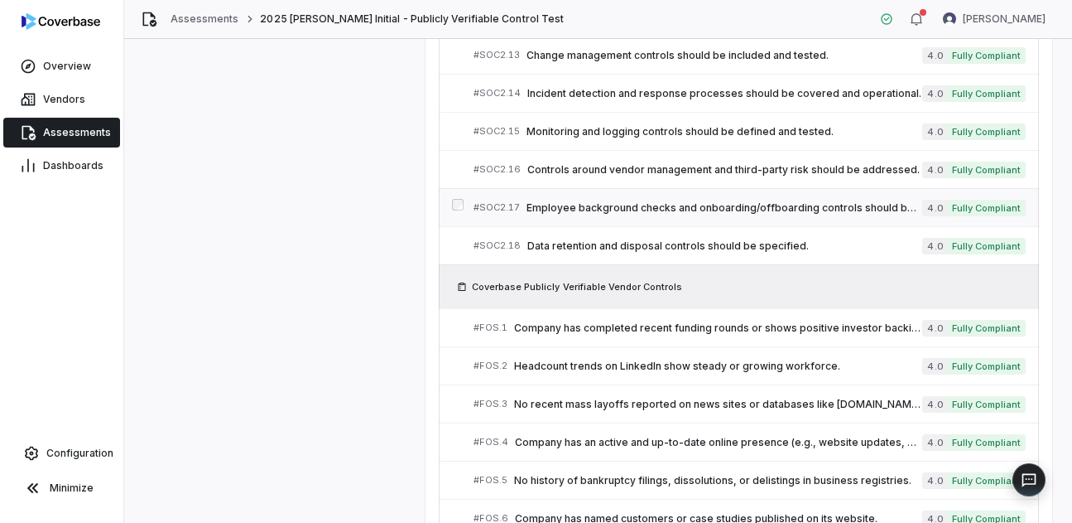
scroll to position [1439, 0]
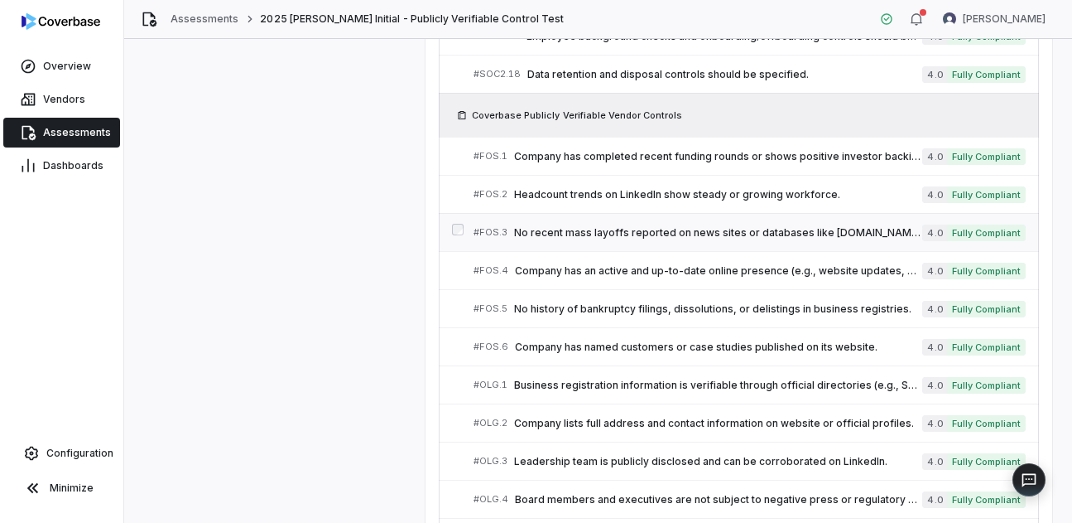
click at [657, 248] on link "# FOS.3 No recent mass layoffs reported on news sites or databases like [DOMAIN…" at bounding box center [750, 232] width 552 height 37
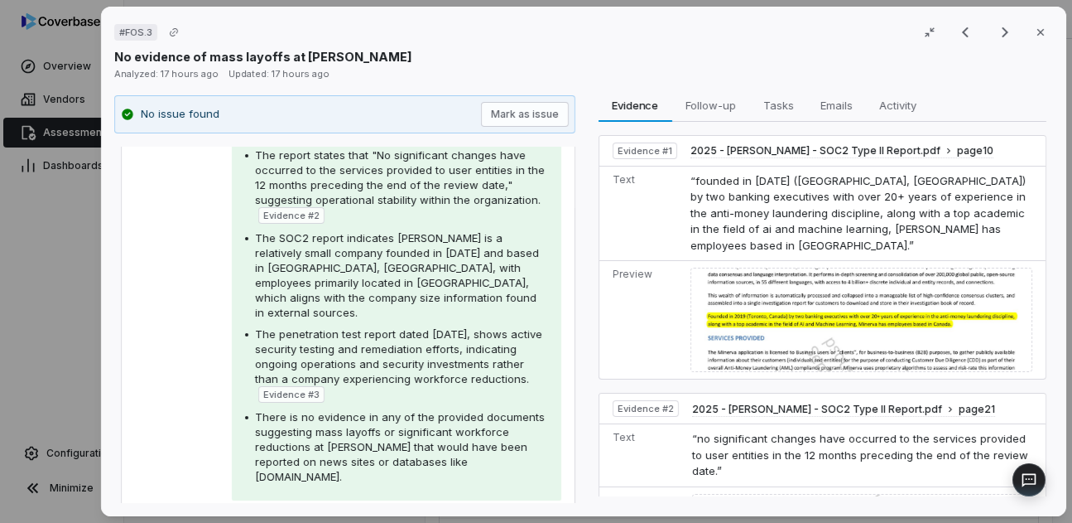
scroll to position [286, 0]
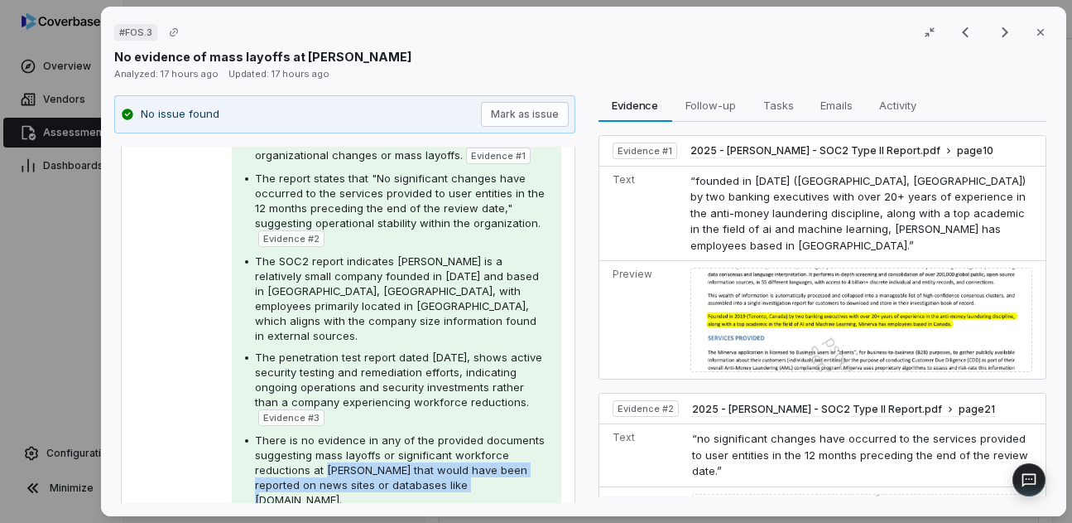
drag, startPoint x: 324, startPoint y: 459, endPoint x: 434, endPoint y: 470, distance: 110.7
click at [434, 470] on span "There is no evidence in any of the provided documents suggesting mass layoffs o…" at bounding box center [400, 469] width 290 height 73
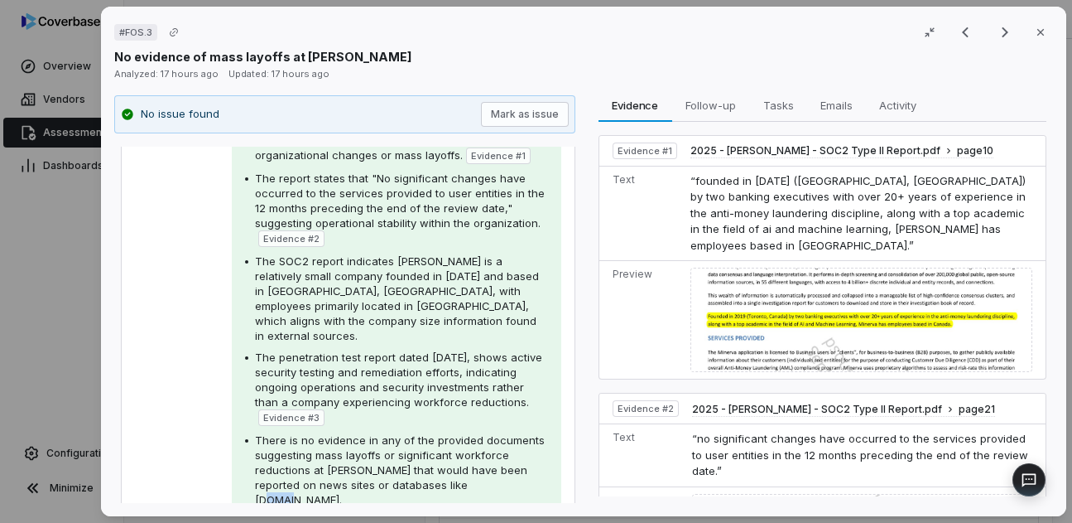
drag, startPoint x: 465, startPoint y: 470, endPoint x: 438, endPoint y: 471, distance: 27.3
click at [438, 471] on div "There is no evidence in any of the provided documents suggesting mass layoffs o…" at bounding box center [401, 469] width 293 height 75
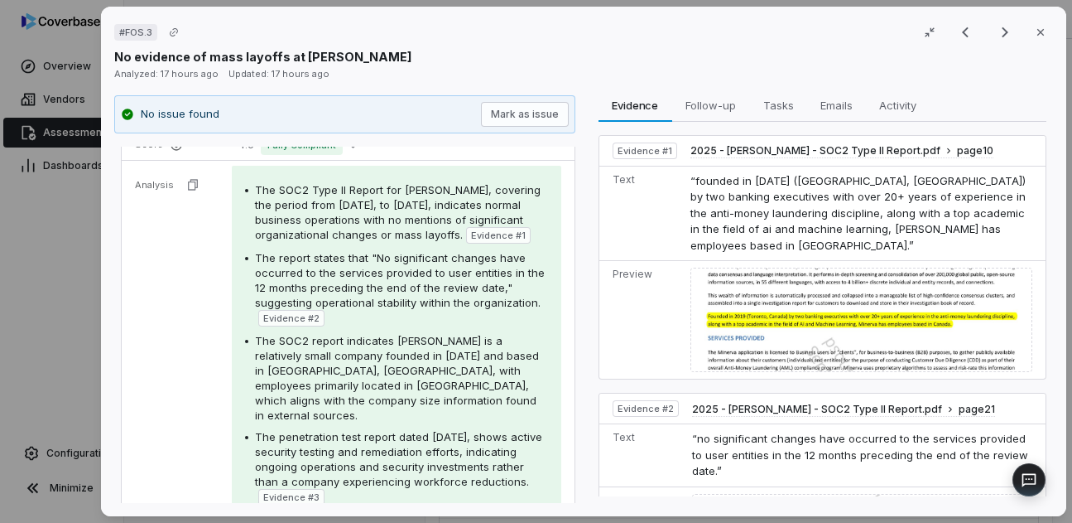
scroll to position [205, 0]
click at [319, 311] on span "The report states that "No significant changes have occurred to the services pr…" at bounding box center [400, 282] width 290 height 58
drag, startPoint x: 319, startPoint y: 193, endPoint x: 503, endPoint y: 234, distance: 188.4
click at [503, 234] on span "The SOC2 Type II Report for [PERSON_NAME], covering the period from [DATE], to …" at bounding box center [398, 214] width 286 height 58
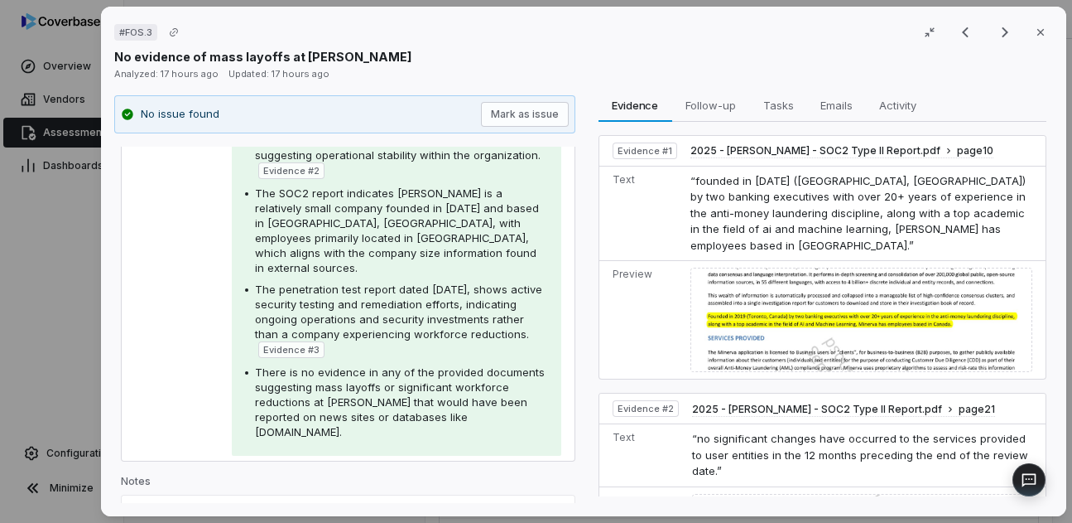
scroll to position [388, 0]
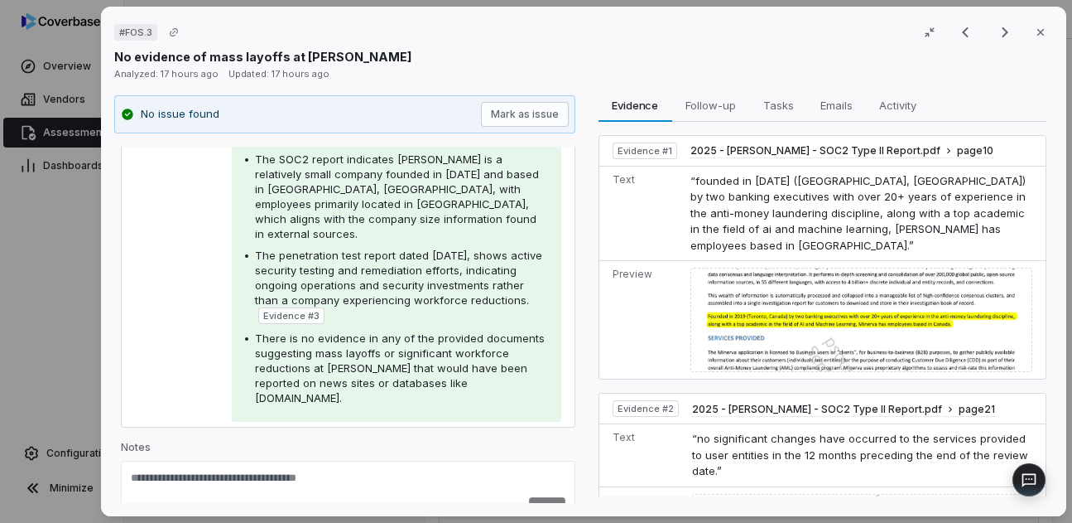
click at [271, 331] on span "There is no evidence in any of the provided documents suggesting mass layoffs o…" at bounding box center [400, 367] width 290 height 73
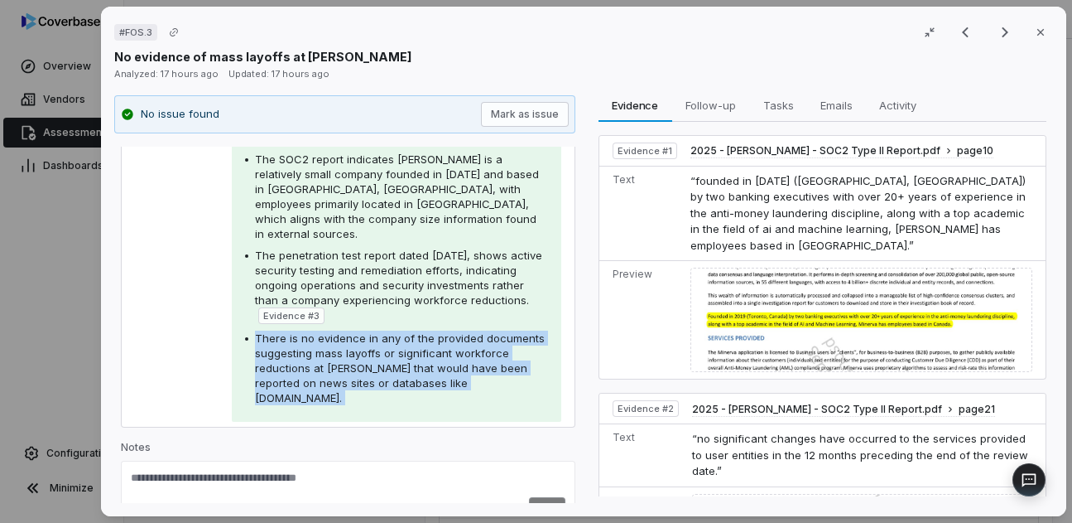
click at [271, 331] on span "There is no evidence in any of the provided documents suggesting mass layoffs o…" at bounding box center [400, 367] width 290 height 73
click at [444, 333] on span "There is no evidence in any of the provided documents suggesting mass layoffs o…" at bounding box center [400, 367] width 290 height 73
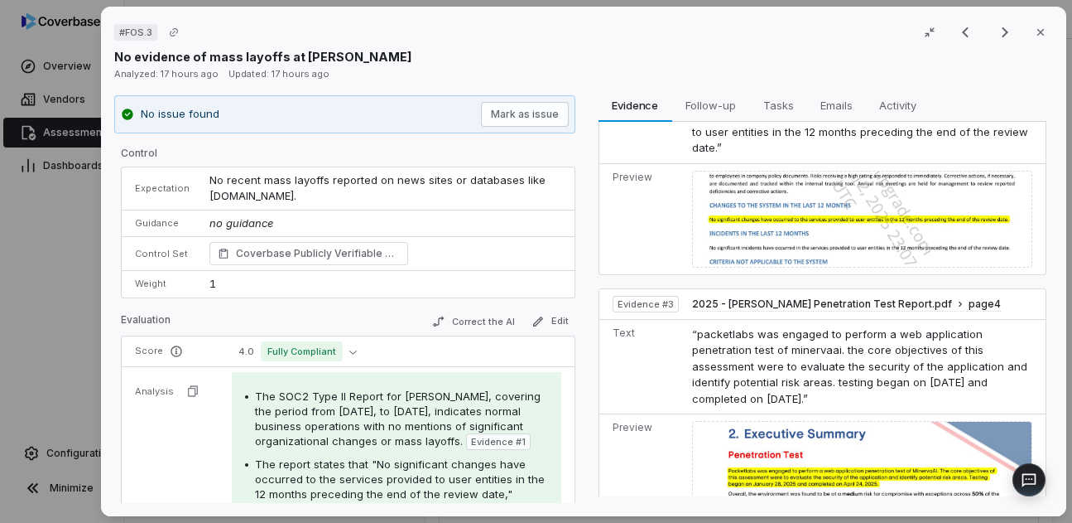
scroll to position [369, 0]
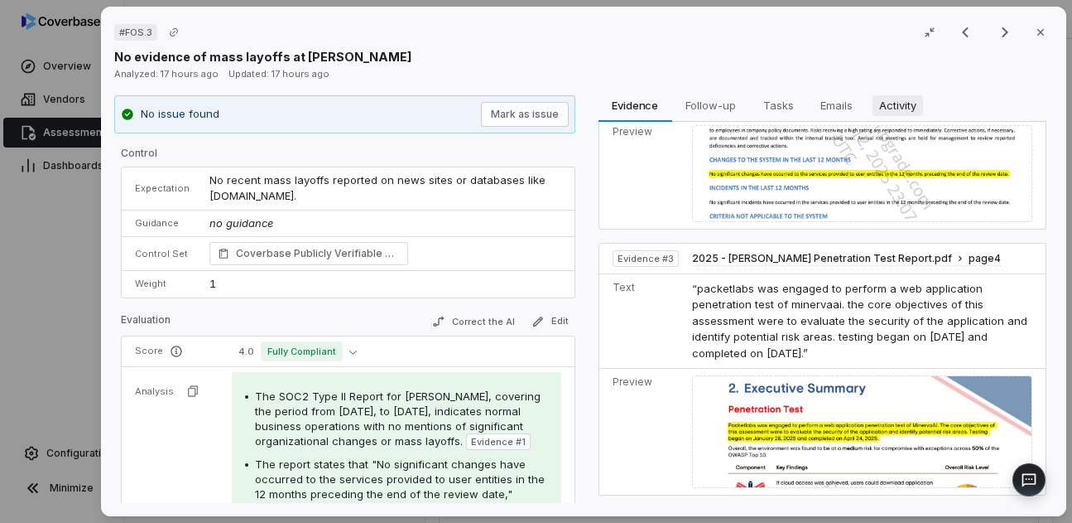
click at [909, 112] on span "Activity" at bounding box center [897, 105] width 51 height 22
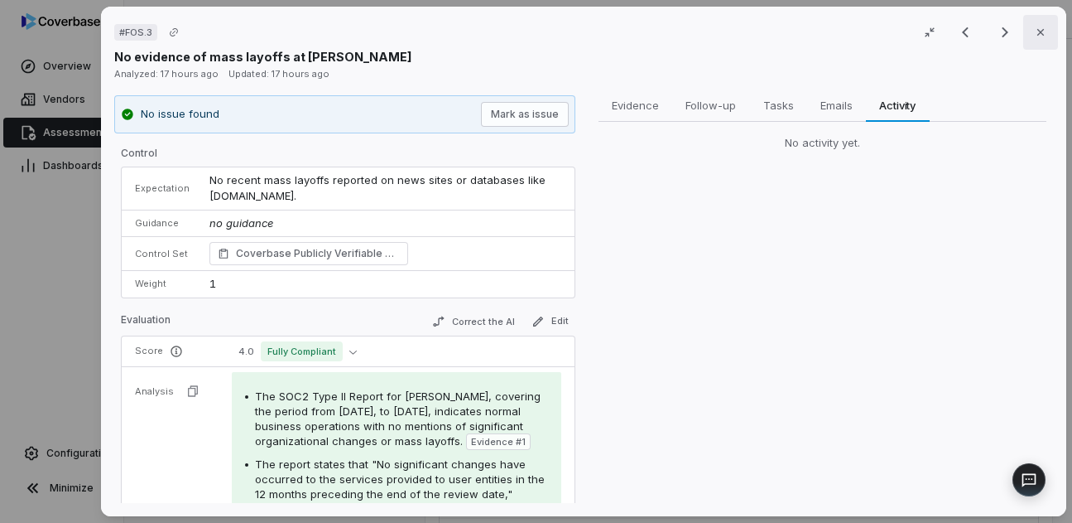
click at [1038, 34] on icon "button" at bounding box center [1040, 32] width 7 height 7
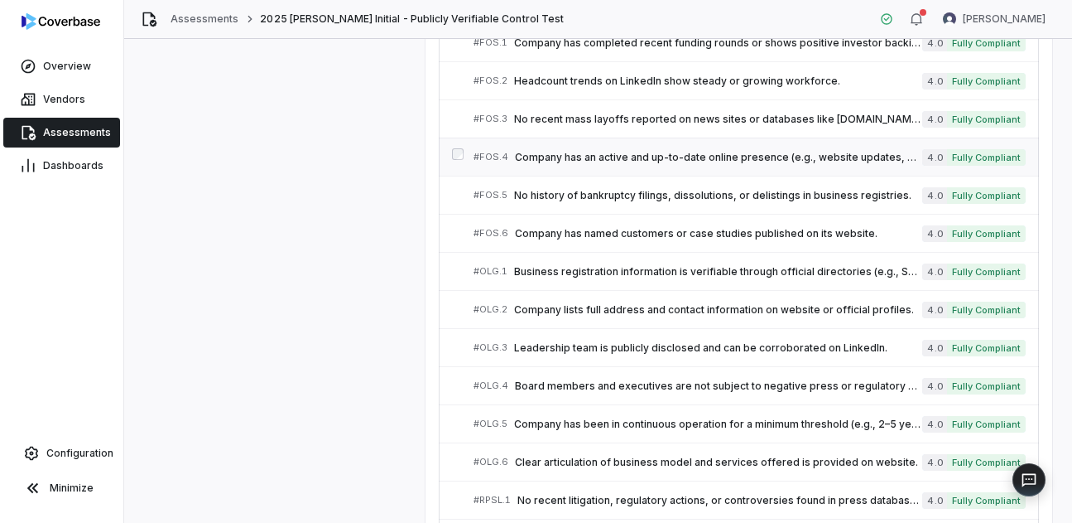
scroll to position [1551, 0]
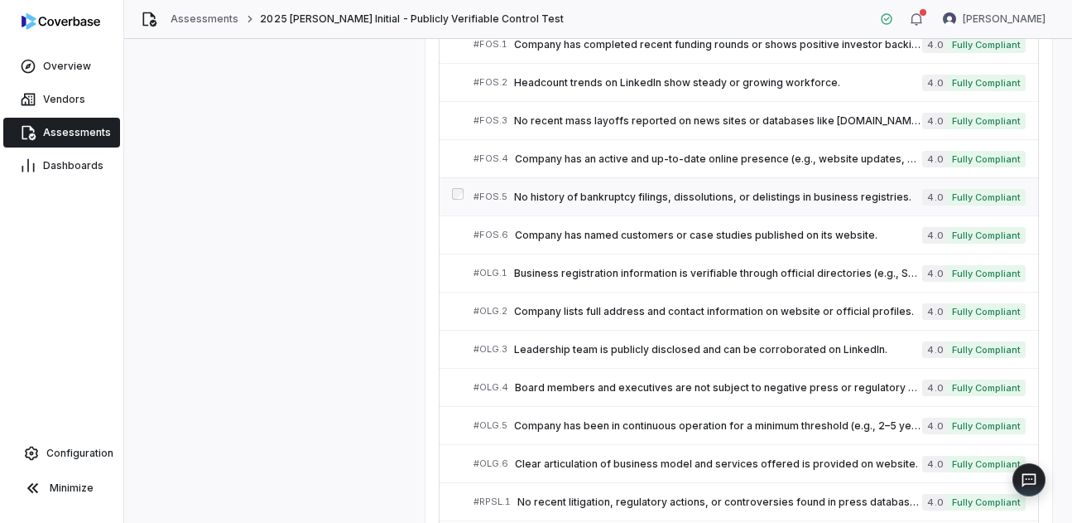
click at [691, 203] on div "# FOS.5 No history of bankruptcy filings, dissolutions, or delistings in busine…" at bounding box center [698, 196] width 449 height 17
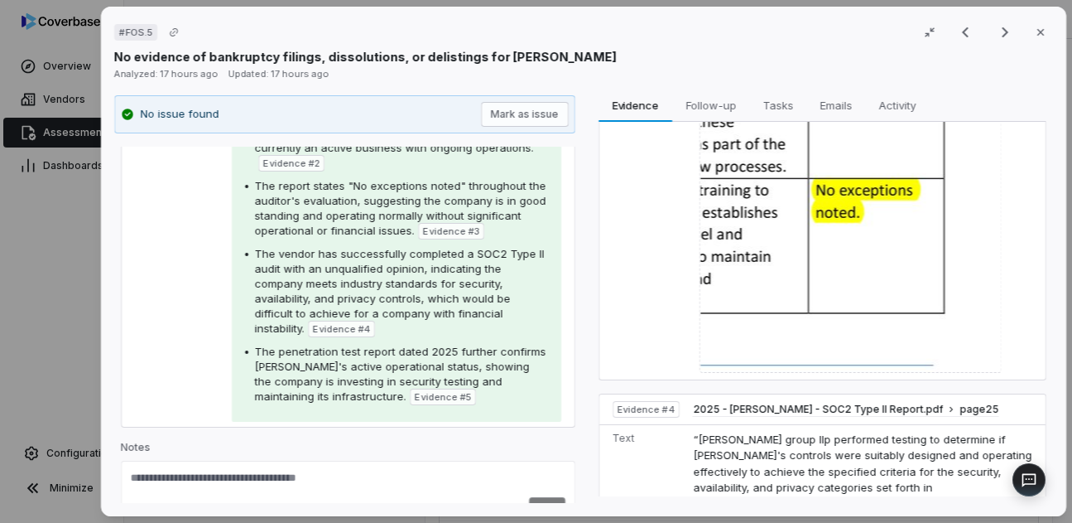
scroll to position [1977, 0]
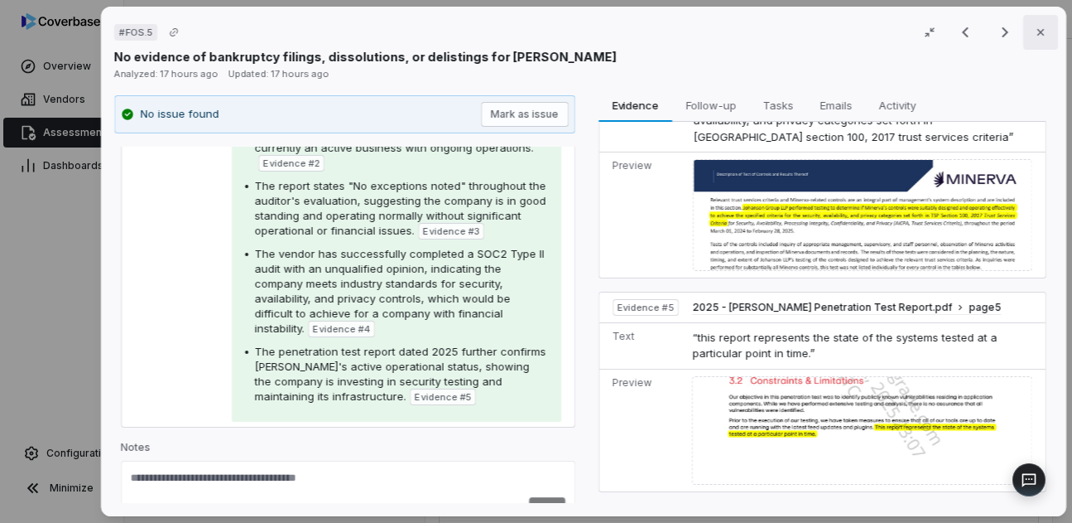
click at [1038, 28] on icon "button" at bounding box center [1039, 32] width 13 height 13
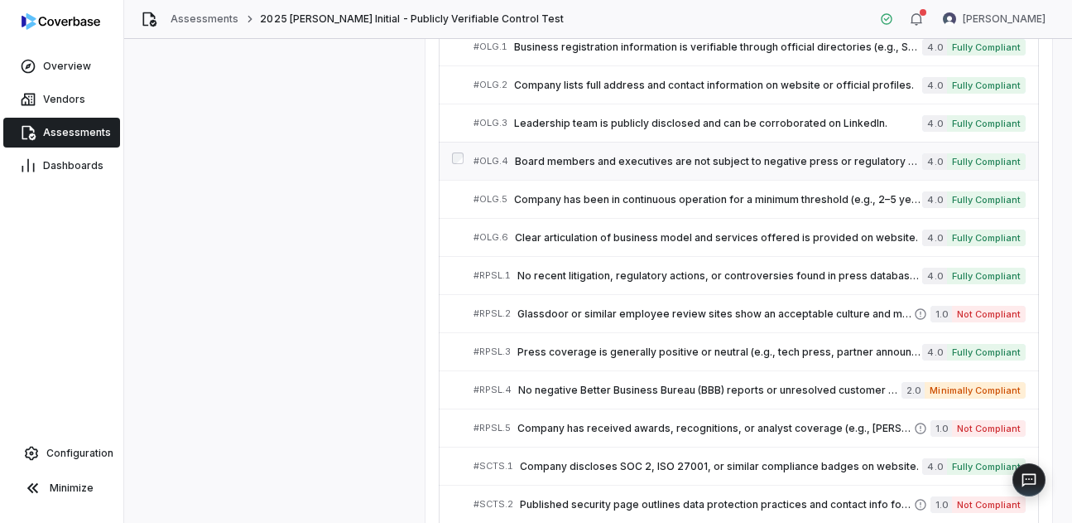
scroll to position [1776, 0]
click at [593, 397] on div "# RPSL.4 No negative Better Business Bureau (BBB) reports or unresolved custome…" at bounding box center [688, 390] width 428 height 17
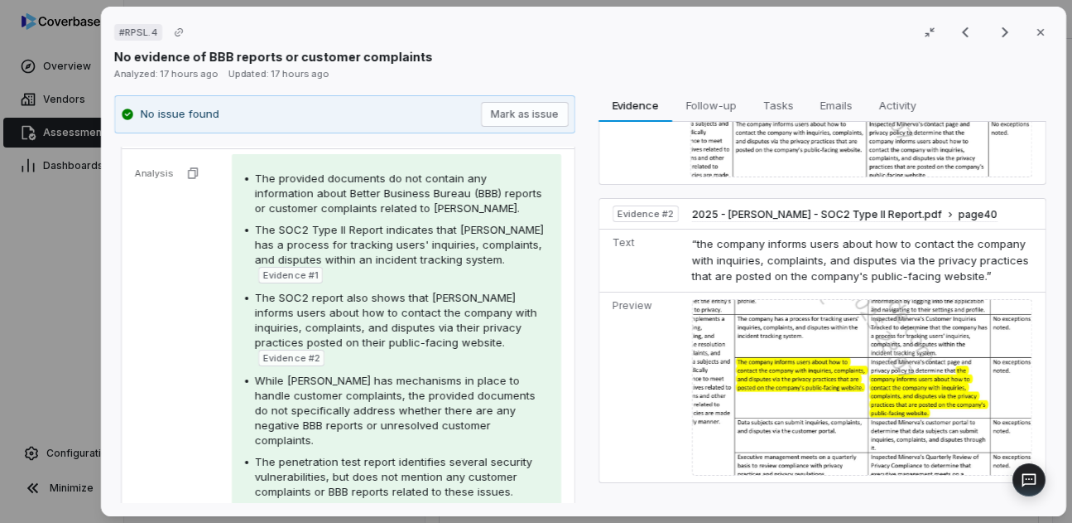
scroll to position [217, 0]
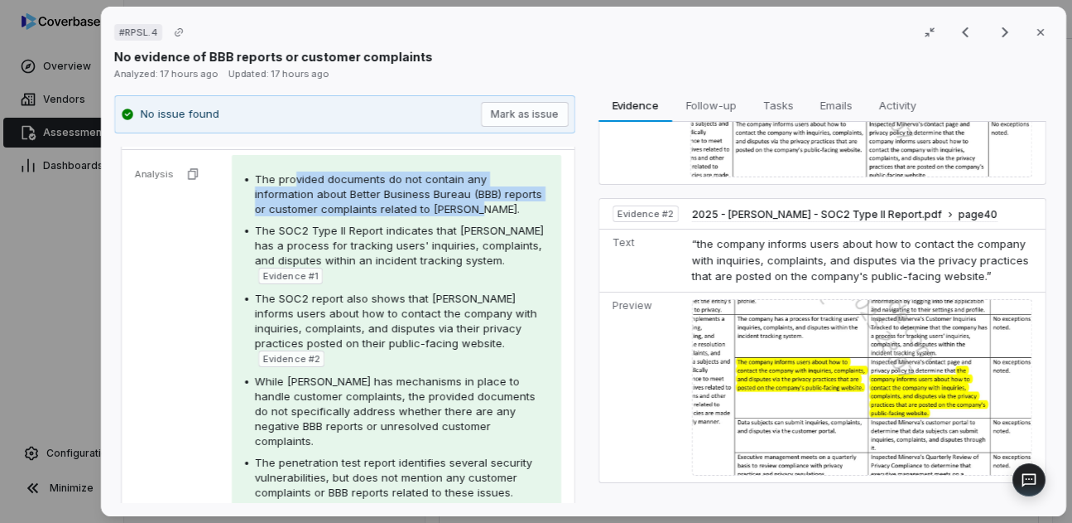
drag, startPoint x: 289, startPoint y: 174, endPoint x: 420, endPoint y: 209, distance: 135.4
click at [420, 209] on div "The provided documents do not contain any information about Better Business Bur…" at bounding box center [401, 193] width 293 height 45
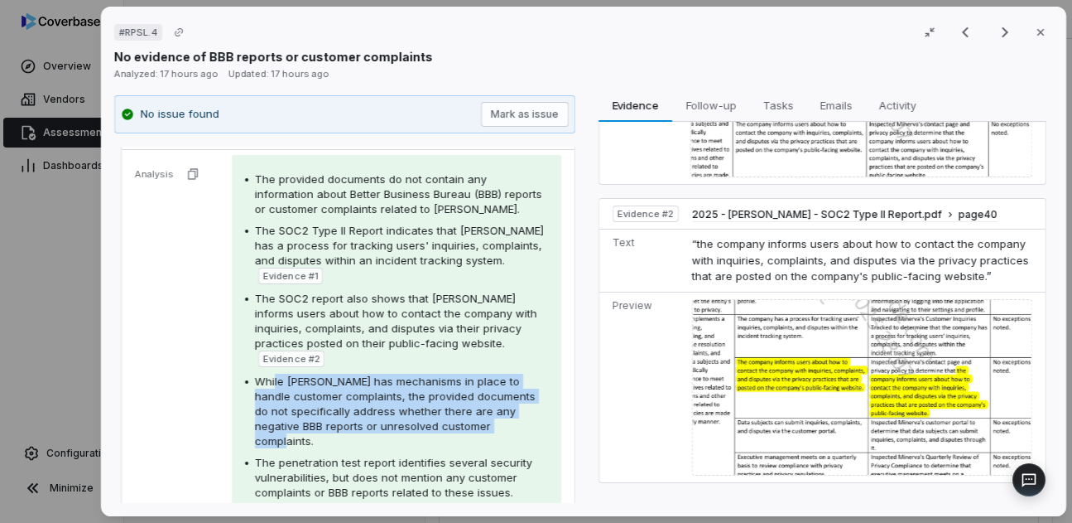
drag, startPoint x: 270, startPoint y: 354, endPoint x: 475, endPoint y: 398, distance: 210.0
click at [475, 399] on div "While [PERSON_NAME] has mechanisms in place to handle customer complaints, the …" at bounding box center [401, 410] width 293 height 75
click at [478, 397] on div "While [PERSON_NAME] has mechanisms in place to handle customer complaints, the …" at bounding box center [401, 410] width 293 height 75
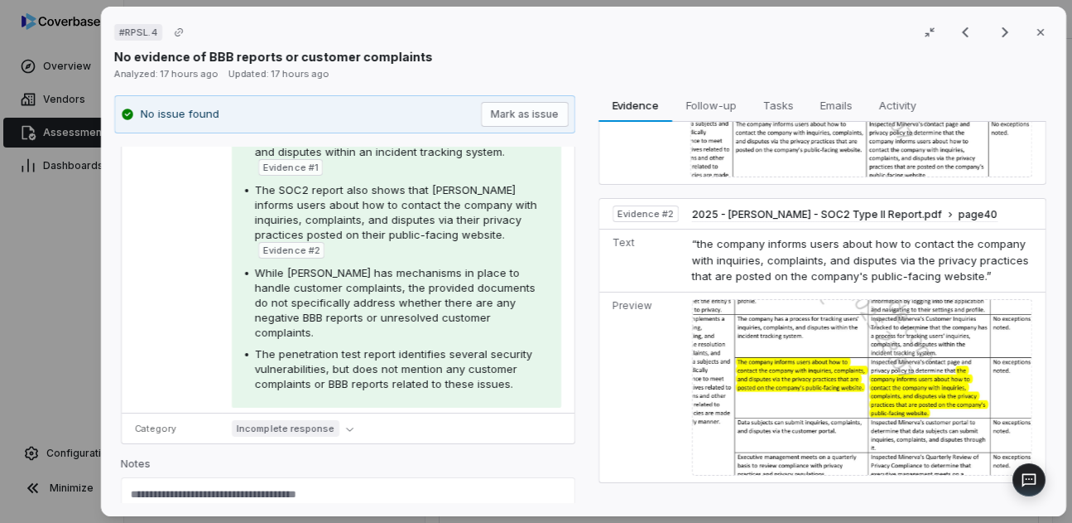
scroll to position [0, 0]
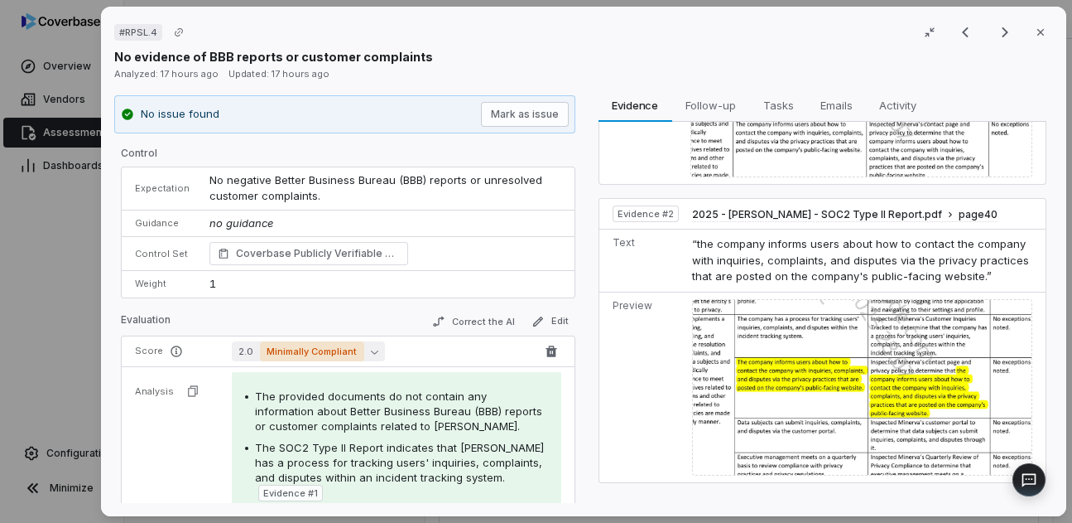
click at [370, 352] on icon "button" at bounding box center [373, 352] width 7 height 4
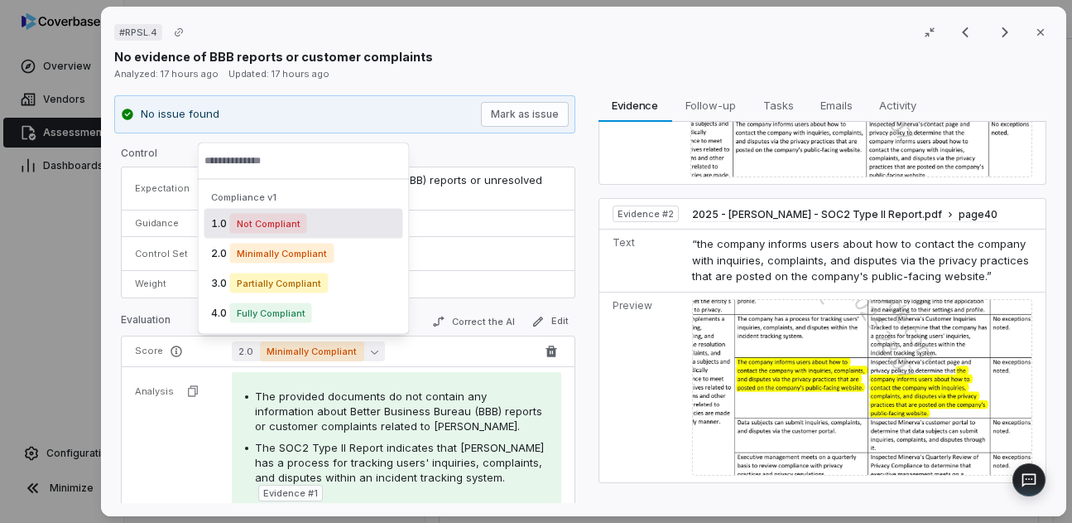
click at [370, 352] on icon "button" at bounding box center [373, 352] width 7 height 4
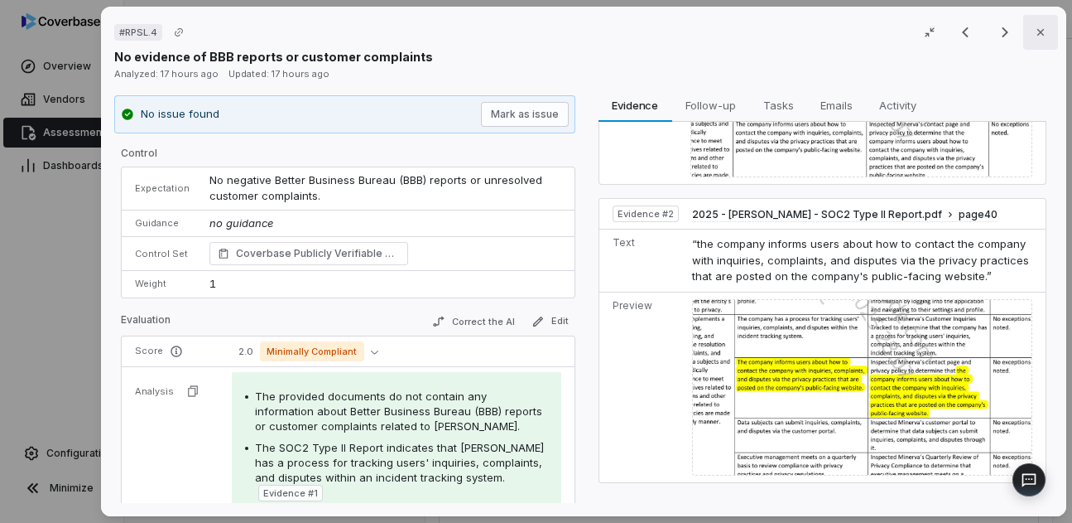
click at [1046, 34] on icon "button" at bounding box center [1039, 32] width 13 height 13
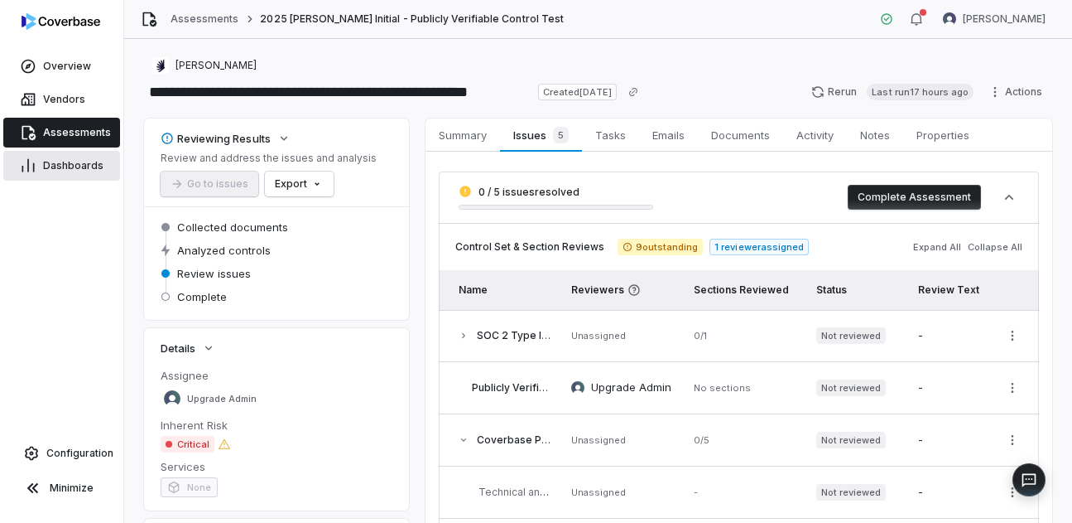
click at [74, 180] on link "Dashboards" at bounding box center [61, 166] width 117 height 30
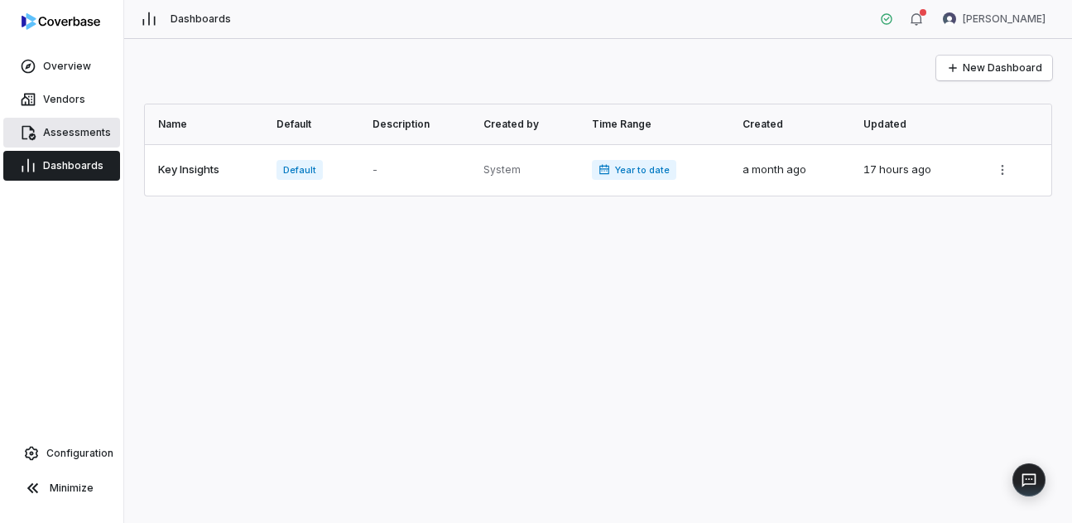
click at [74, 138] on span "Assessments" at bounding box center [77, 132] width 68 height 13
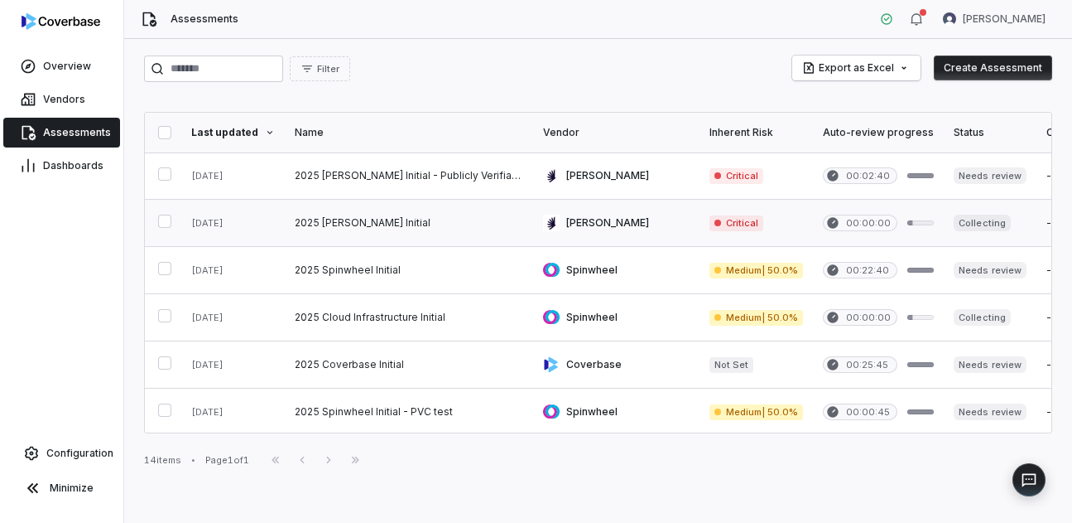
click at [356, 219] on link at bounding box center [409, 223] width 248 height 46
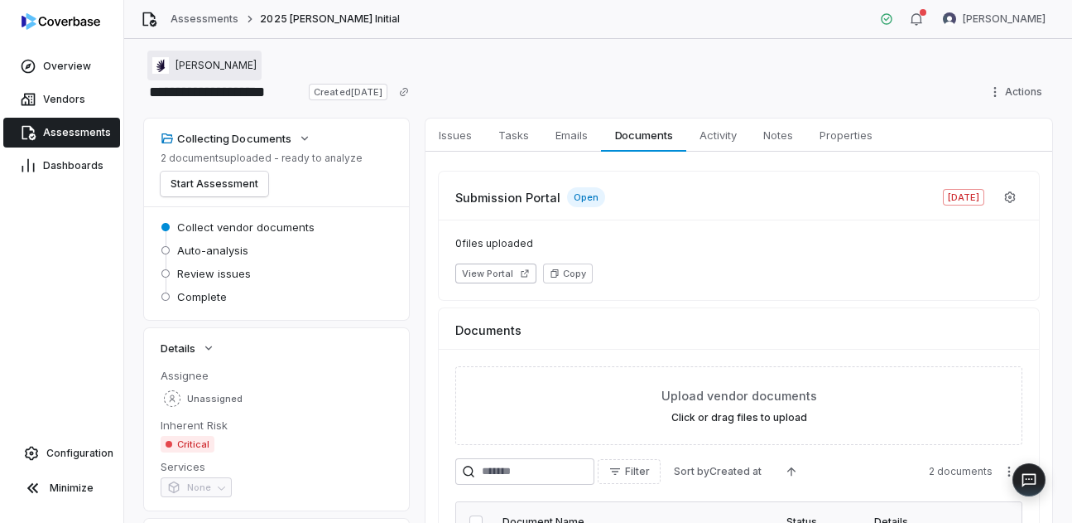
click at [198, 66] on span "[PERSON_NAME]" at bounding box center [216, 65] width 81 height 13
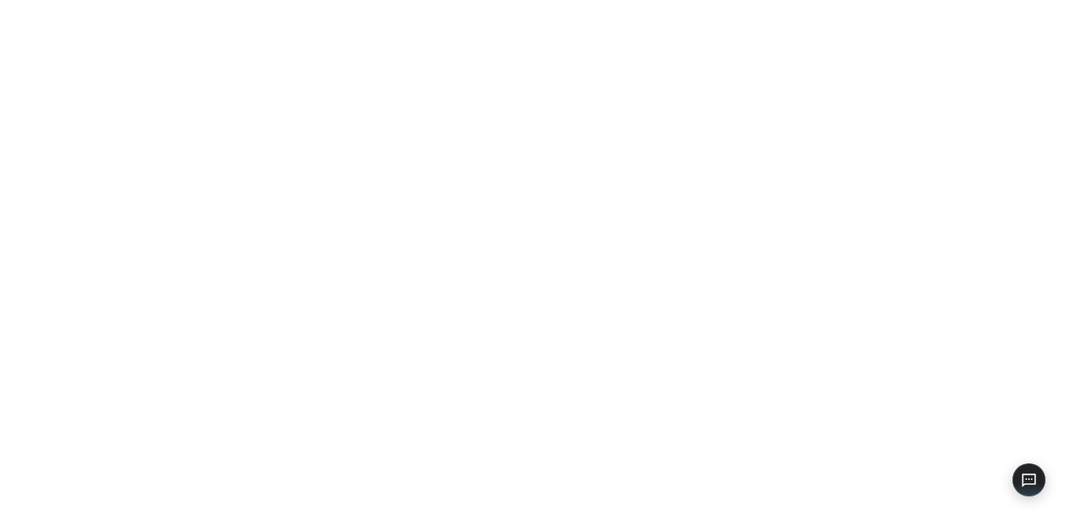
click at [66, 100] on div at bounding box center [536, 261] width 1072 height 523
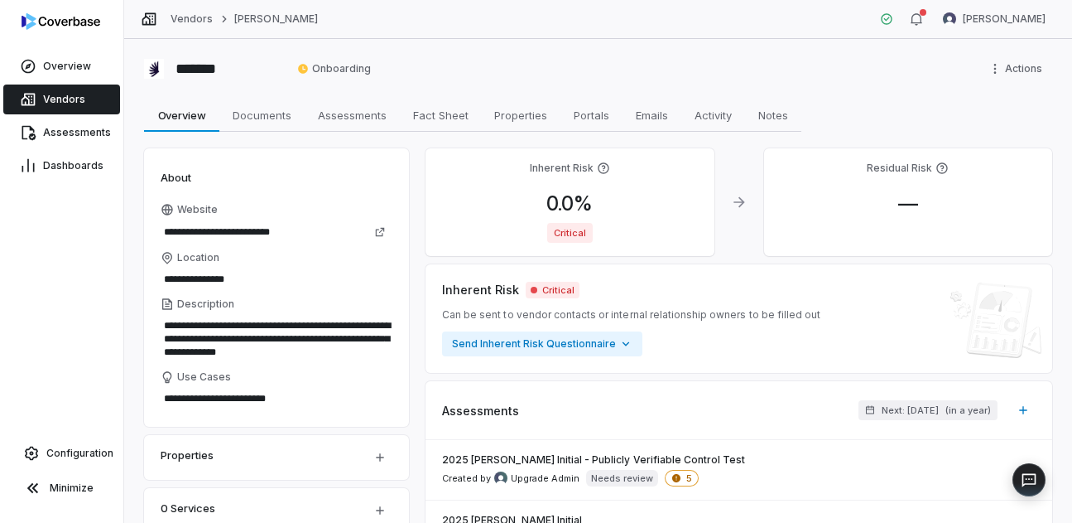
scroll to position [497, 0]
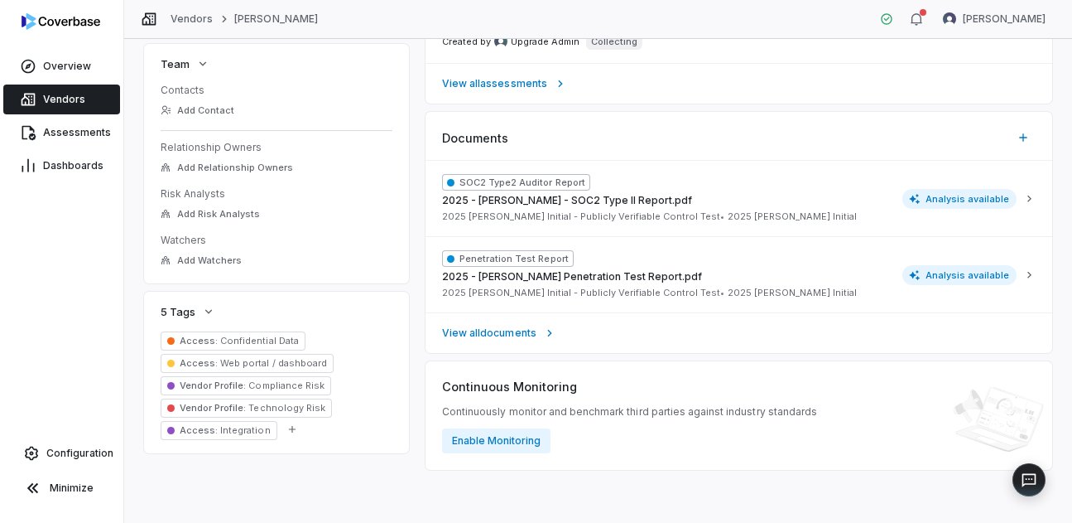
drag, startPoint x: 184, startPoint y: 386, endPoint x: 274, endPoint y: 388, distance: 90.3
click at [274, 388] on span "Vendor Profile : Compliance Risk" at bounding box center [252, 385] width 145 height 12
click at [221, 474] on div "**********" at bounding box center [598, 281] width 948 height 484
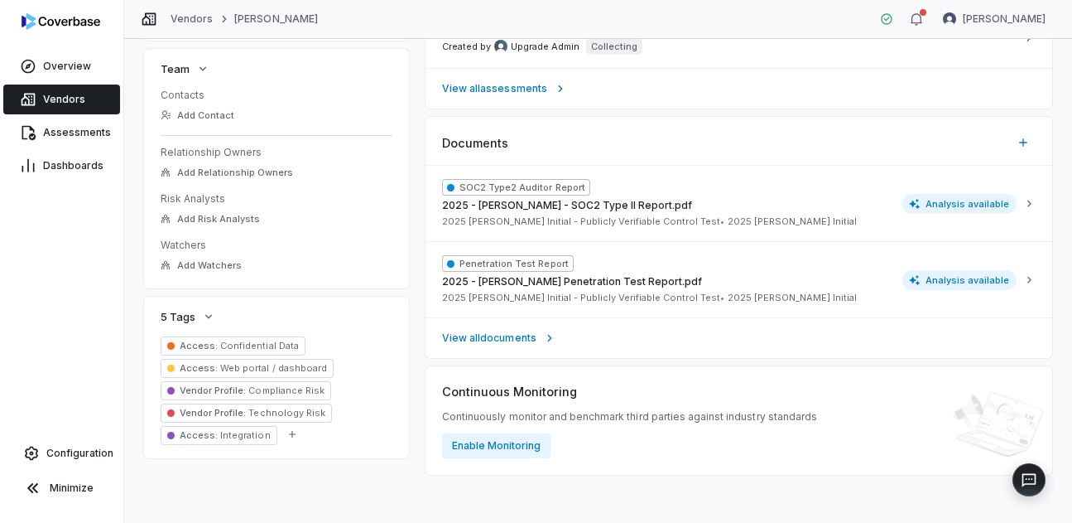
scroll to position [484, 0]
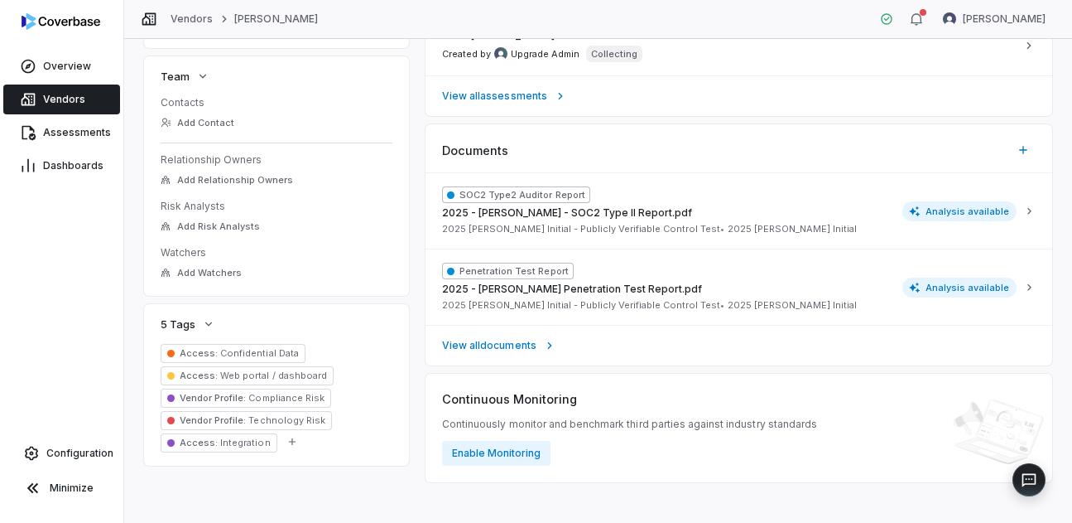
type textarea "*"
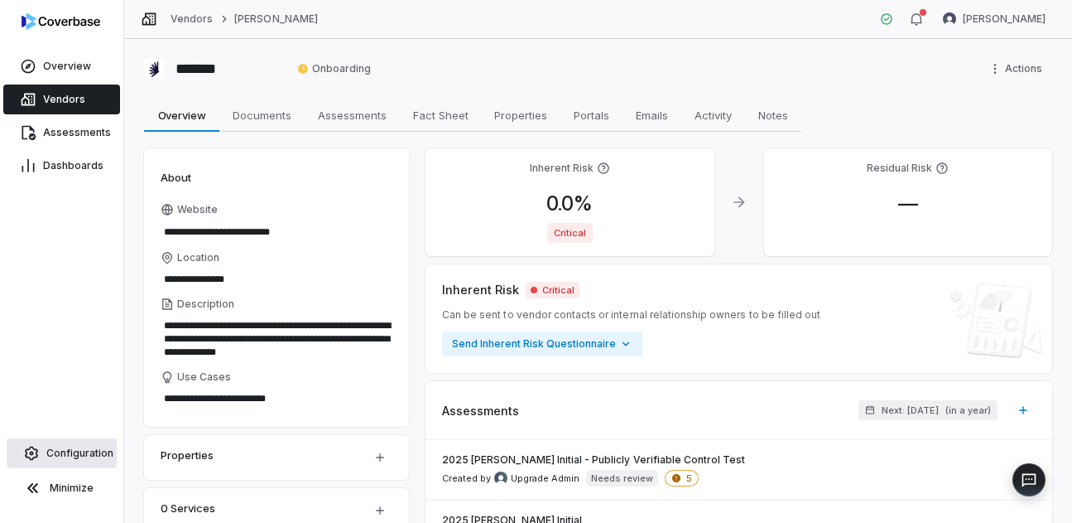
click at [65, 443] on link "Configuration" at bounding box center [62, 453] width 110 height 30
